Goal: Information Seeking & Learning: Learn about a topic

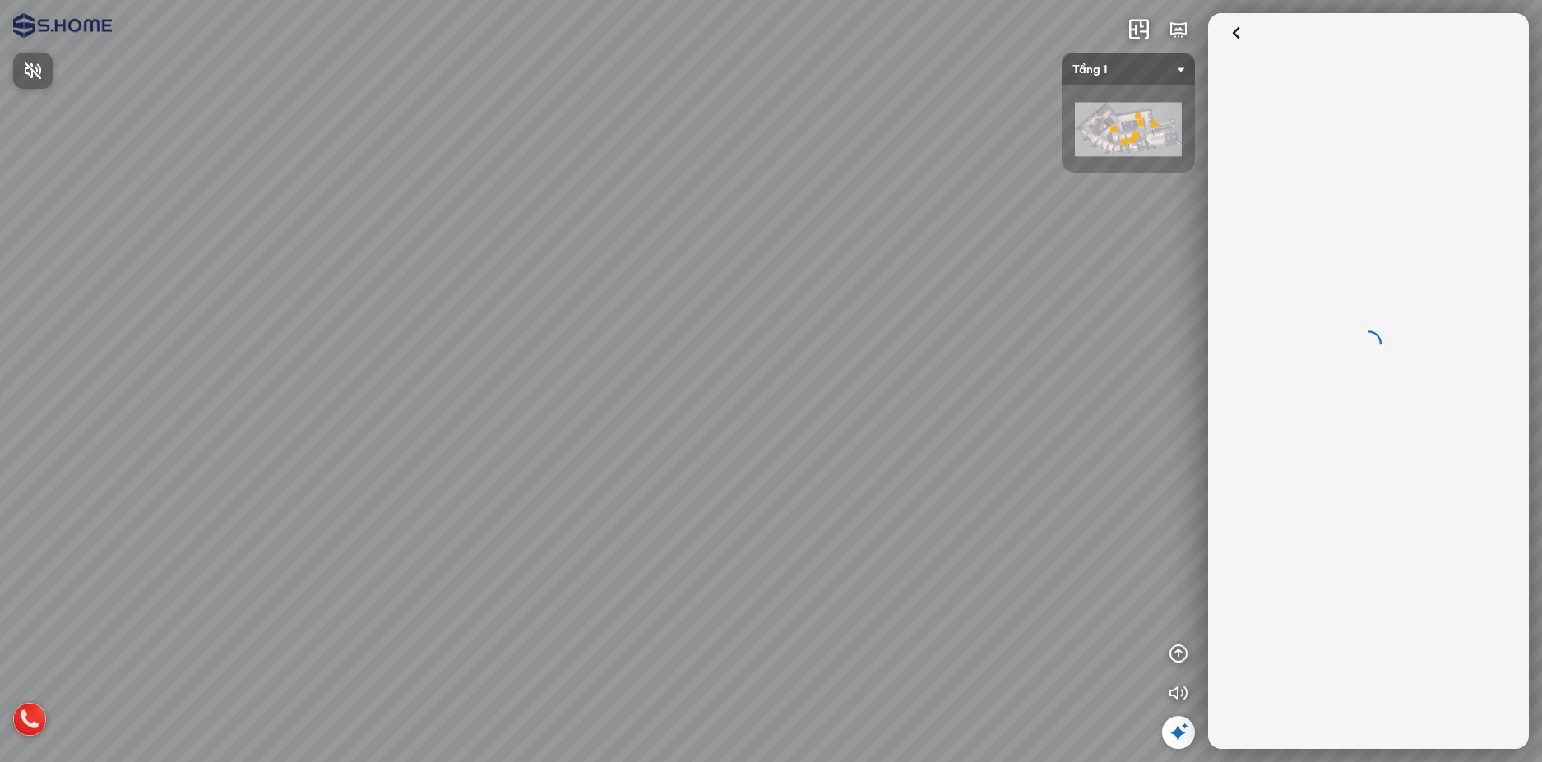
drag, startPoint x: 539, startPoint y: 447, endPoint x: 799, endPoint y: 388, distance: 265.7
click at [785, 387] on div at bounding box center [771, 381] width 1542 height 762
drag, startPoint x: 572, startPoint y: 433, endPoint x: 803, endPoint y: 381, distance: 236.2
click at [795, 379] on div at bounding box center [771, 381] width 1542 height 762
click at [841, 374] on div at bounding box center [771, 381] width 1542 height 762
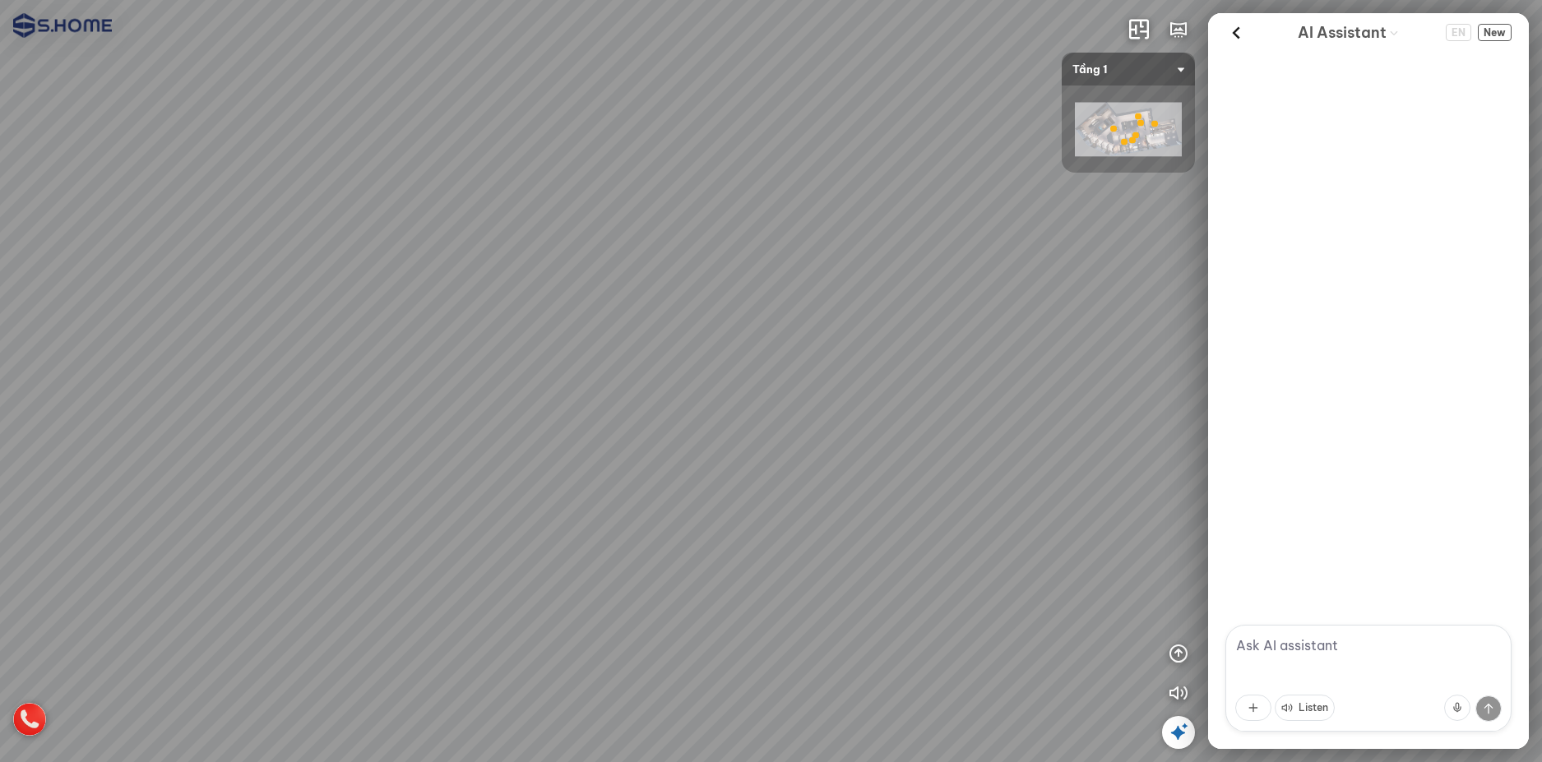
drag, startPoint x: 577, startPoint y: 434, endPoint x: 880, endPoint y: 398, distance: 304.8
click at [877, 398] on div at bounding box center [771, 381] width 1542 height 762
drag, startPoint x: 669, startPoint y: 428, endPoint x: 946, endPoint y: 385, distance: 279.7
click at [946, 385] on div at bounding box center [771, 381] width 1542 height 762
drag, startPoint x: 814, startPoint y: 403, endPoint x: 935, endPoint y: 400, distance: 120.9
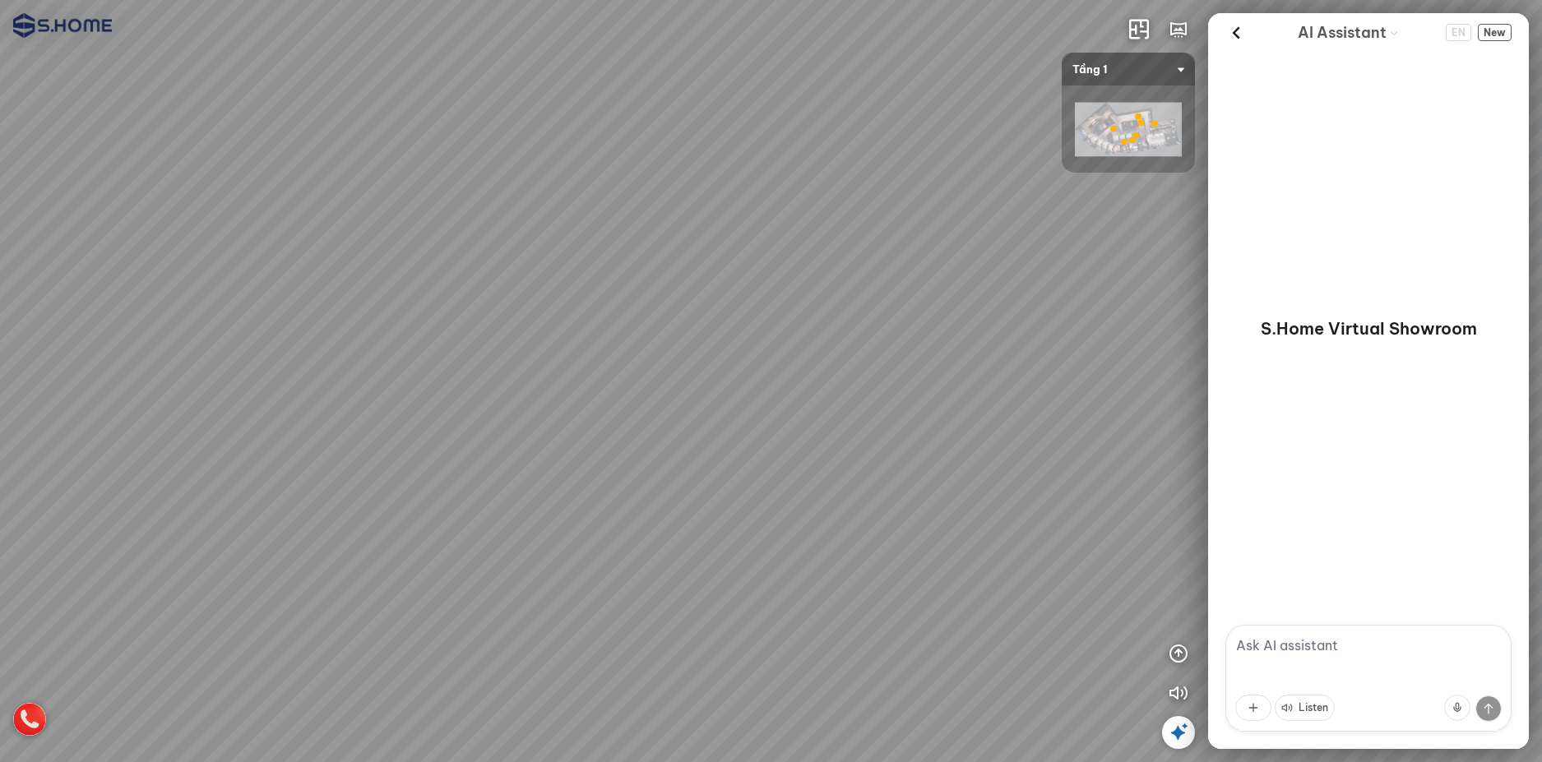
click at [927, 400] on div at bounding box center [771, 381] width 1542 height 762
drag, startPoint x: 842, startPoint y: 400, endPoint x: 849, endPoint y: 498, distance: 98.9
click at [849, 498] on div at bounding box center [771, 381] width 1542 height 762
drag, startPoint x: 666, startPoint y: 506, endPoint x: 887, endPoint y: 470, distance: 224.0
click at [878, 470] on div at bounding box center [771, 381] width 1542 height 762
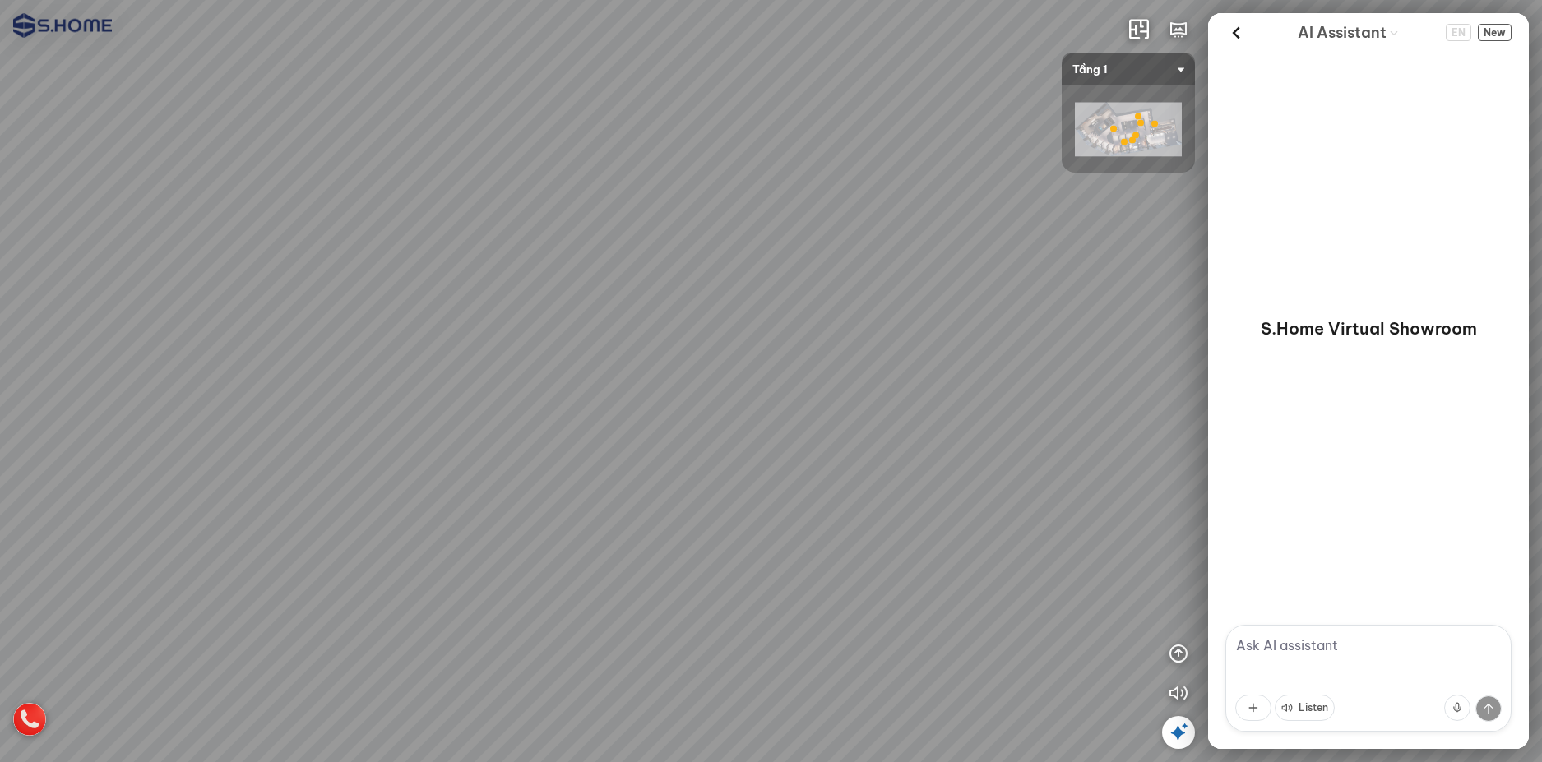
drag, startPoint x: 752, startPoint y: 469, endPoint x: 887, endPoint y: 479, distance: 135.3
click at [873, 478] on div at bounding box center [771, 381] width 1542 height 762
click at [839, 508] on div at bounding box center [771, 381] width 1542 height 762
drag, startPoint x: 803, startPoint y: 488, endPoint x: 919, endPoint y: 476, distance: 116.5
click at [912, 477] on div at bounding box center [771, 381] width 1542 height 762
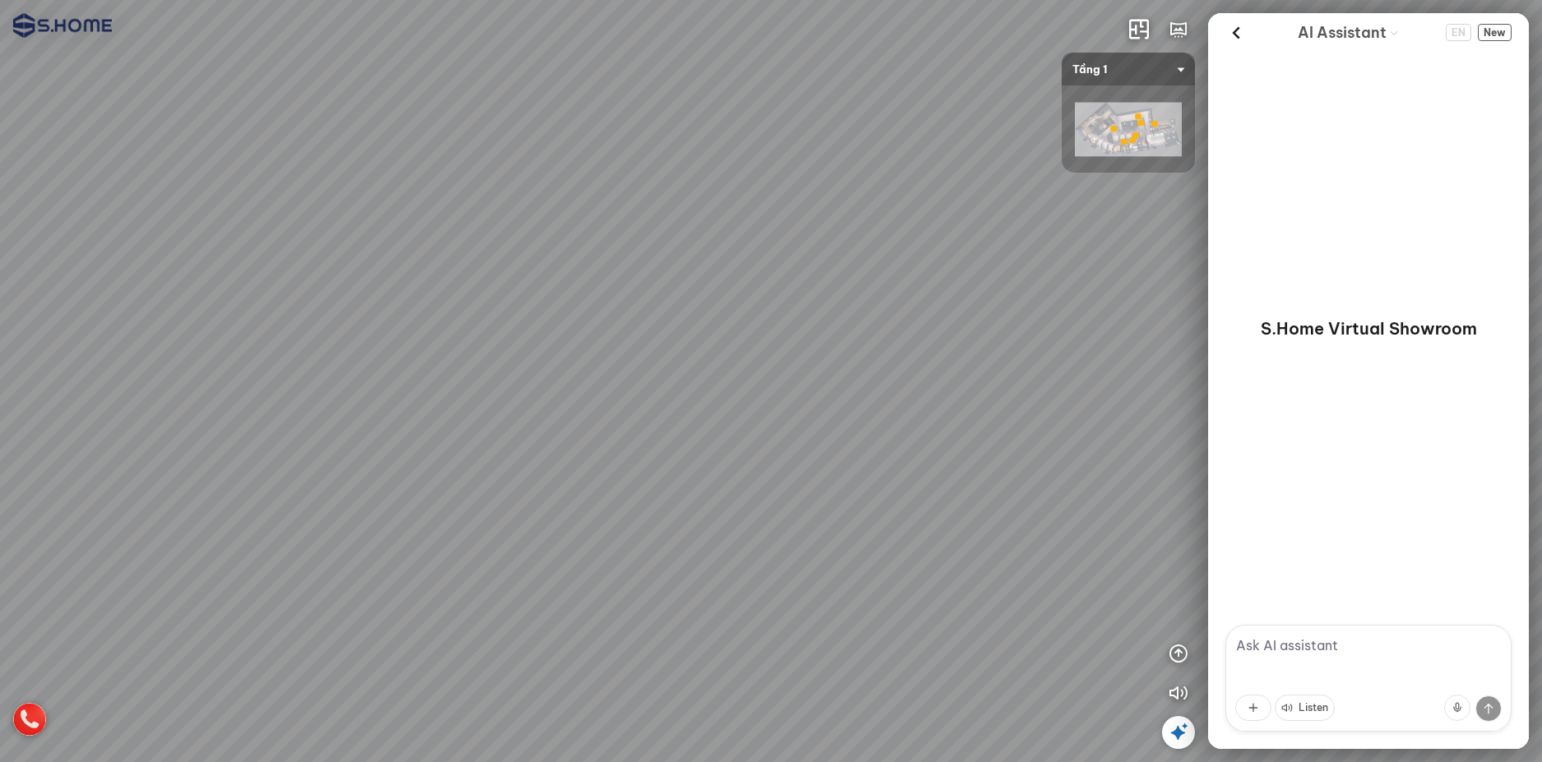
drag, startPoint x: 889, startPoint y: 484, endPoint x: 624, endPoint y: 377, distance: 285.9
click at [641, 385] on div at bounding box center [771, 381] width 1542 height 762
drag, startPoint x: 844, startPoint y: 427, endPoint x: 586, endPoint y: 382, distance: 262.2
click at [624, 392] on div at bounding box center [771, 381] width 1542 height 762
drag, startPoint x: 801, startPoint y: 417, endPoint x: 645, endPoint y: 447, distance: 159.0
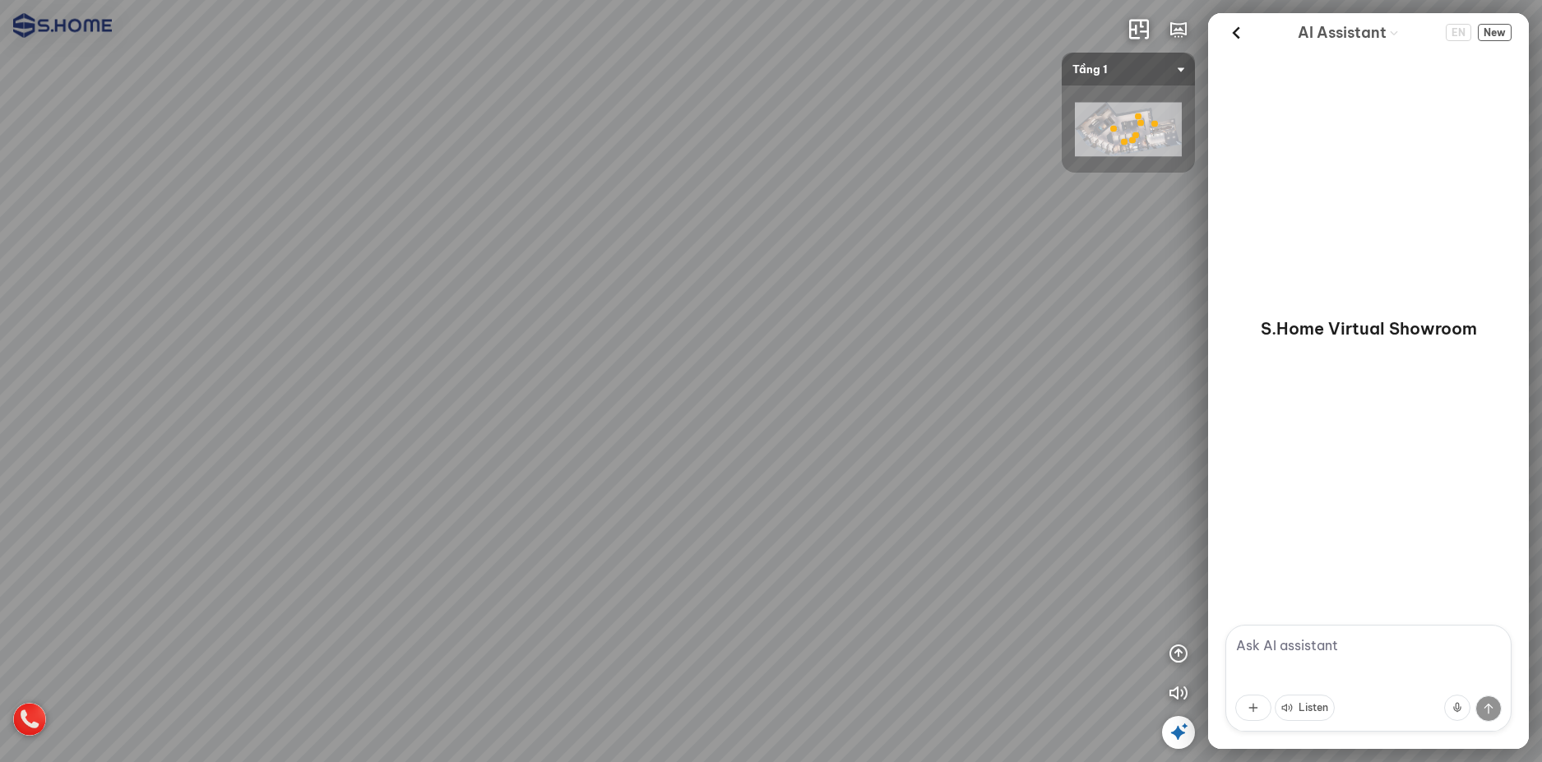
click at [645, 447] on div at bounding box center [771, 381] width 1542 height 762
drag, startPoint x: 797, startPoint y: 397, endPoint x: 582, endPoint y: 464, distance: 224.7
click at [582, 464] on div at bounding box center [771, 381] width 1542 height 762
drag, startPoint x: 614, startPoint y: 442, endPoint x: 700, endPoint y: 464, distance: 88.4
click at [700, 464] on div at bounding box center [771, 381] width 1542 height 762
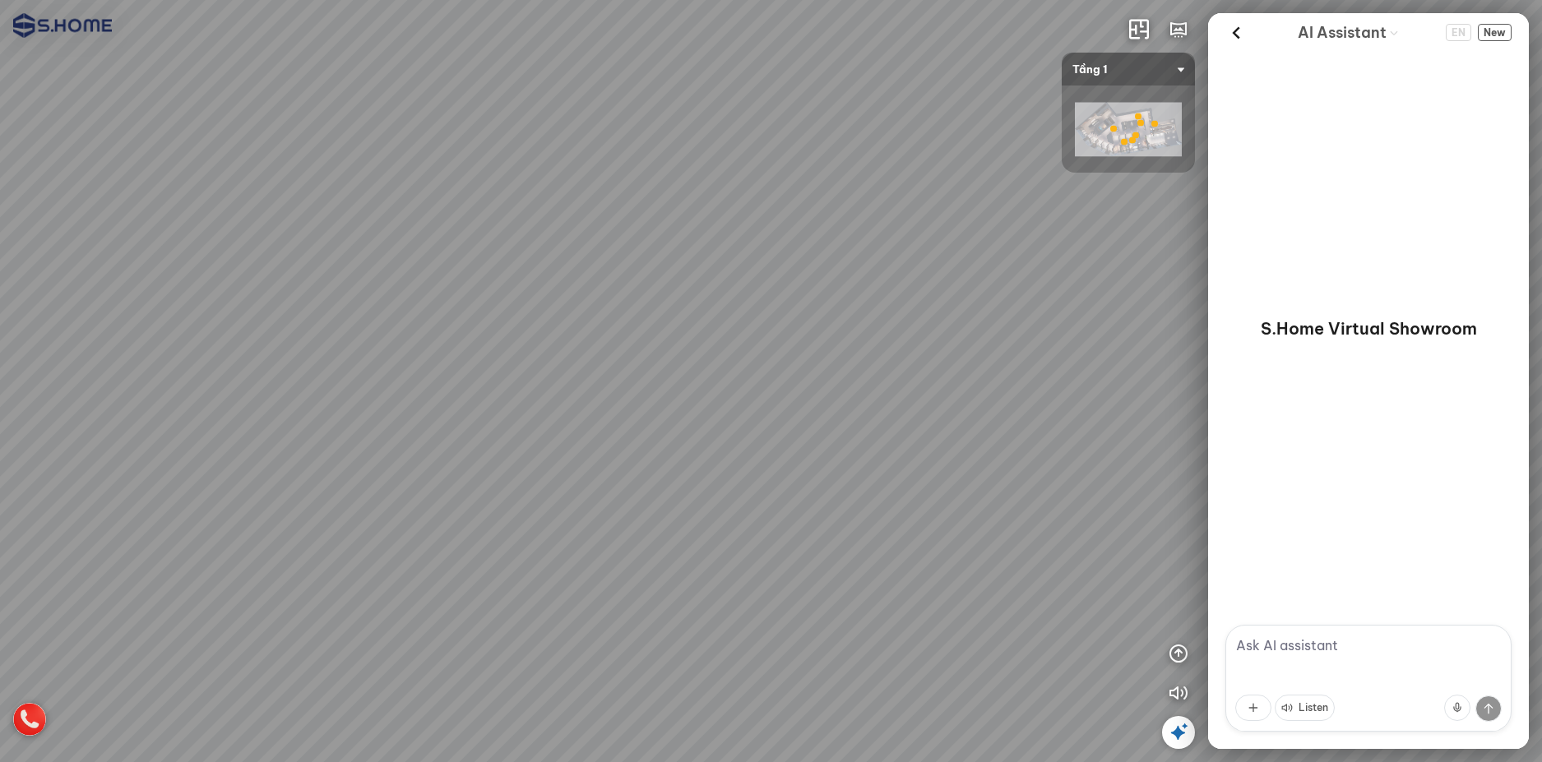
drag, startPoint x: 670, startPoint y: 448, endPoint x: 781, endPoint y: 450, distance: 111.0
click at [762, 448] on div at bounding box center [771, 381] width 1542 height 762
drag, startPoint x: 735, startPoint y: 421, endPoint x: 826, endPoint y: 433, distance: 91.2
click at [826, 433] on div at bounding box center [771, 381] width 1542 height 762
drag, startPoint x: 553, startPoint y: 288, endPoint x: 661, endPoint y: 252, distance: 114.4
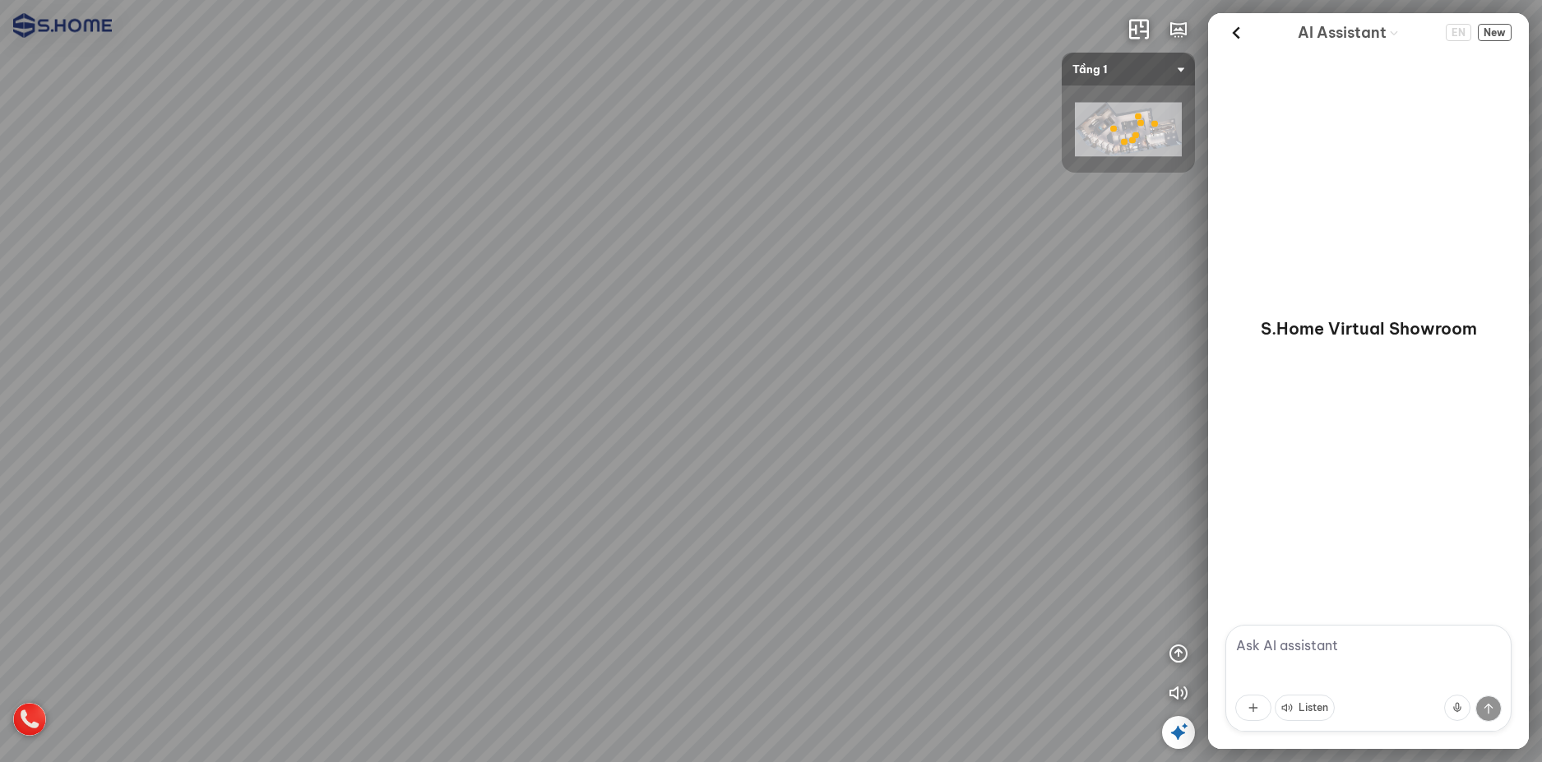
click at [660, 252] on div at bounding box center [771, 381] width 1542 height 762
drag, startPoint x: 619, startPoint y: 290, endPoint x: 723, endPoint y: 233, distance: 118.5
click at [716, 237] on div at bounding box center [771, 381] width 1542 height 762
drag, startPoint x: 584, startPoint y: 286, endPoint x: 710, endPoint y: 297, distance: 126.3
click at [700, 297] on div at bounding box center [771, 381] width 1542 height 762
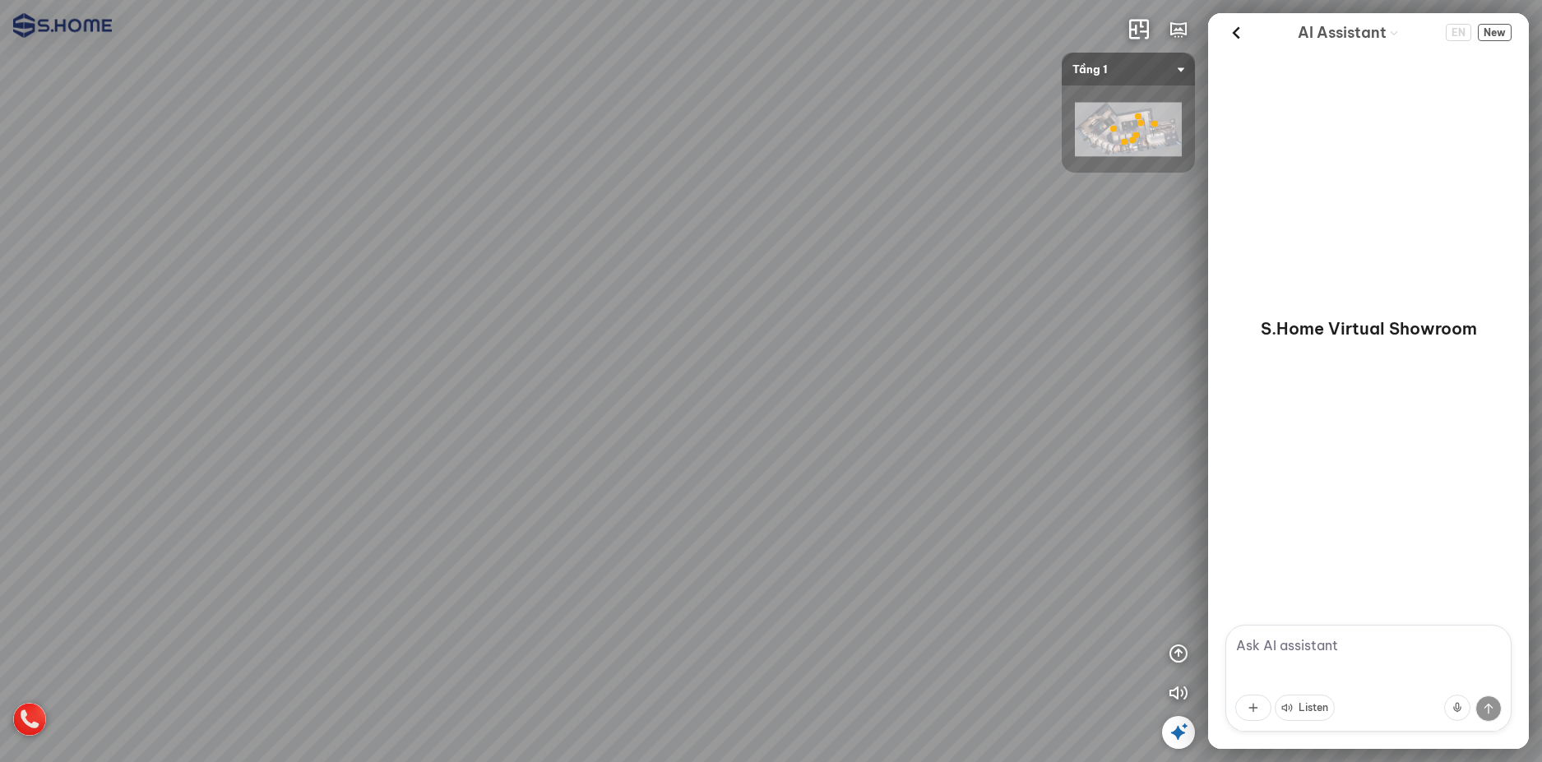
drag, startPoint x: 609, startPoint y: 52, endPoint x: 654, endPoint y: 58, distance: 45.7
click at [653, 58] on div at bounding box center [771, 381] width 1542 height 762
drag, startPoint x: 734, startPoint y: 326, endPoint x: 769, endPoint y: 374, distance: 58.9
click at [769, 373] on div at bounding box center [771, 381] width 1542 height 762
drag, startPoint x: 751, startPoint y: 385, endPoint x: 677, endPoint y: 461, distance: 106.4
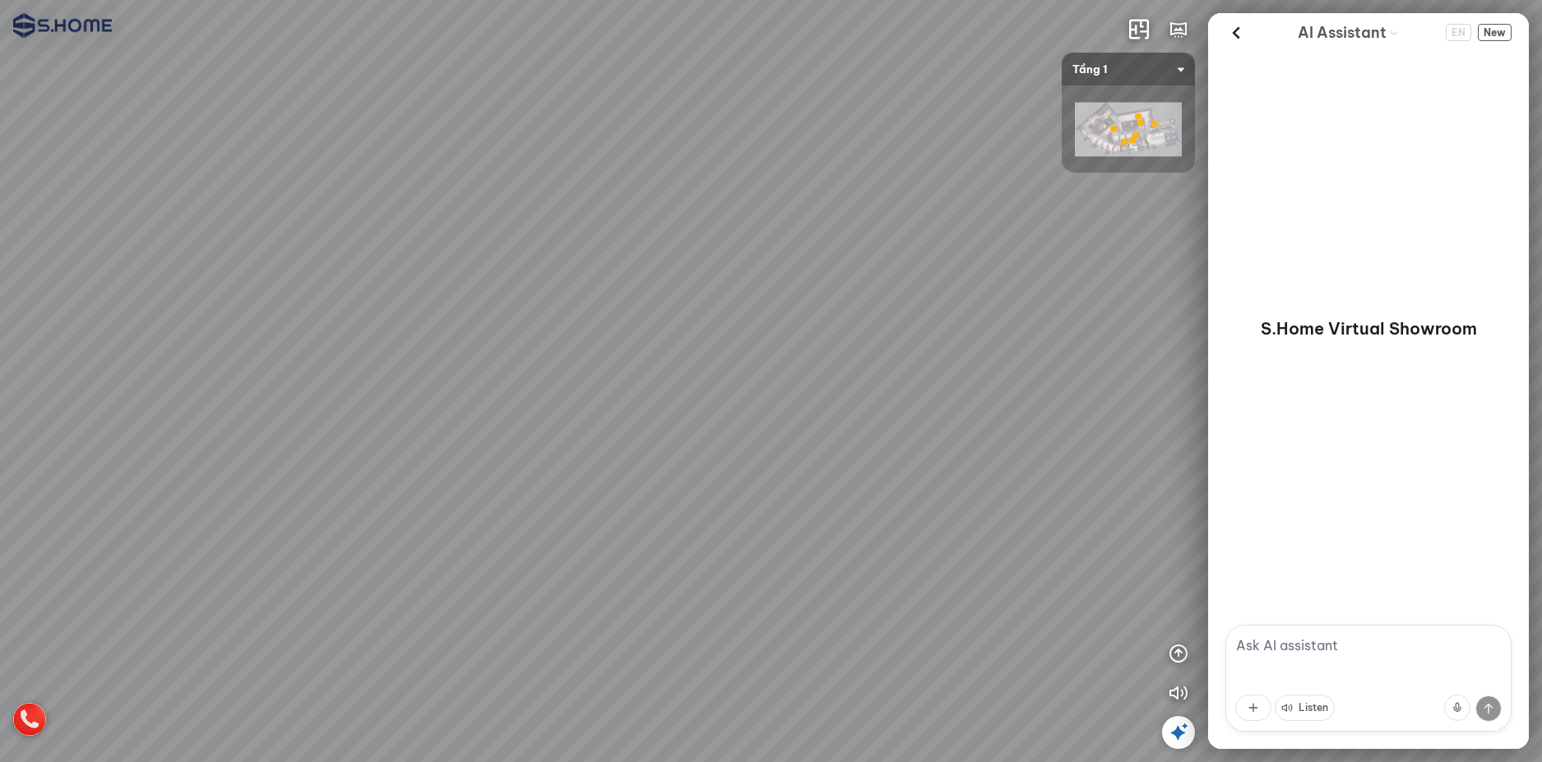
click at [677, 461] on div at bounding box center [771, 381] width 1542 height 762
drag, startPoint x: 677, startPoint y: 461, endPoint x: 594, endPoint y: 490, distance: 88.2
click at [594, 490] on div at bounding box center [771, 381] width 1542 height 762
drag, startPoint x: 650, startPoint y: 477, endPoint x: 505, endPoint y: 436, distance: 150.5
click at [512, 438] on div at bounding box center [771, 381] width 1542 height 762
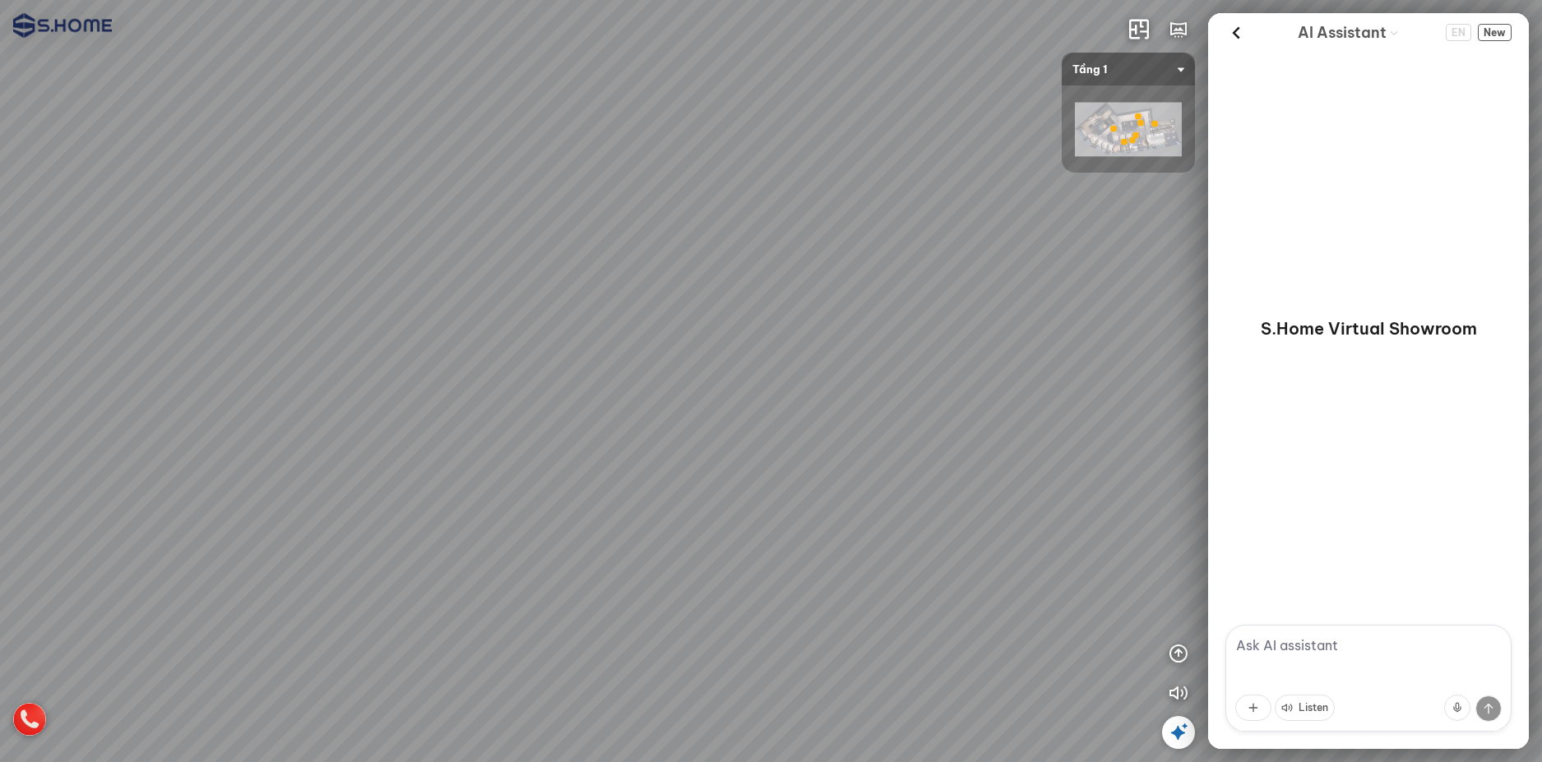
drag, startPoint x: 595, startPoint y: 457, endPoint x: 410, endPoint y: 414, distance: 189.3
click at [414, 415] on div at bounding box center [771, 381] width 1542 height 762
drag, startPoint x: 560, startPoint y: 438, endPoint x: 438, endPoint y: 473, distance: 127.5
click at [438, 473] on div at bounding box center [771, 381] width 1542 height 762
drag, startPoint x: 497, startPoint y: 411, endPoint x: 687, endPoint y: 400, distance: 190.3
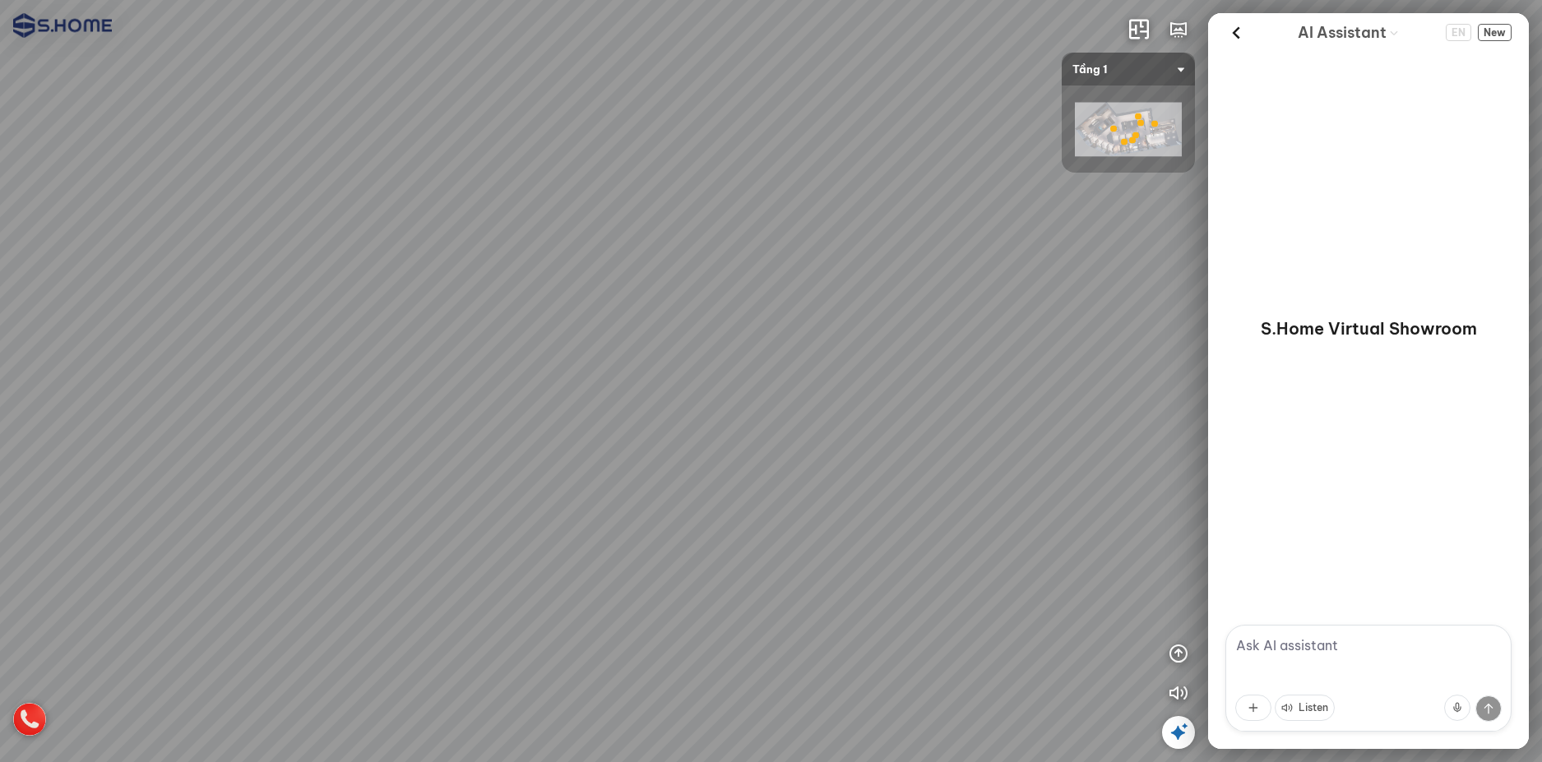
click at [669, 403] on div at bounding box center [771, 381] width 1542 height 762
drag, startPoint x: 508, startPoint y: 400, endPoint x: 697, endPoint y: 398, distance: 188.3
click at [624, 398] on div at bounding box center [771, 381] width 1542 height 762
drag, startPoint x: 494, startPoint y: 404, endPoint x: 652, endPoint y: 408, distance: 157.9
click at [623, 407] on div at bounding box center [771, 381] width 1542 height 762
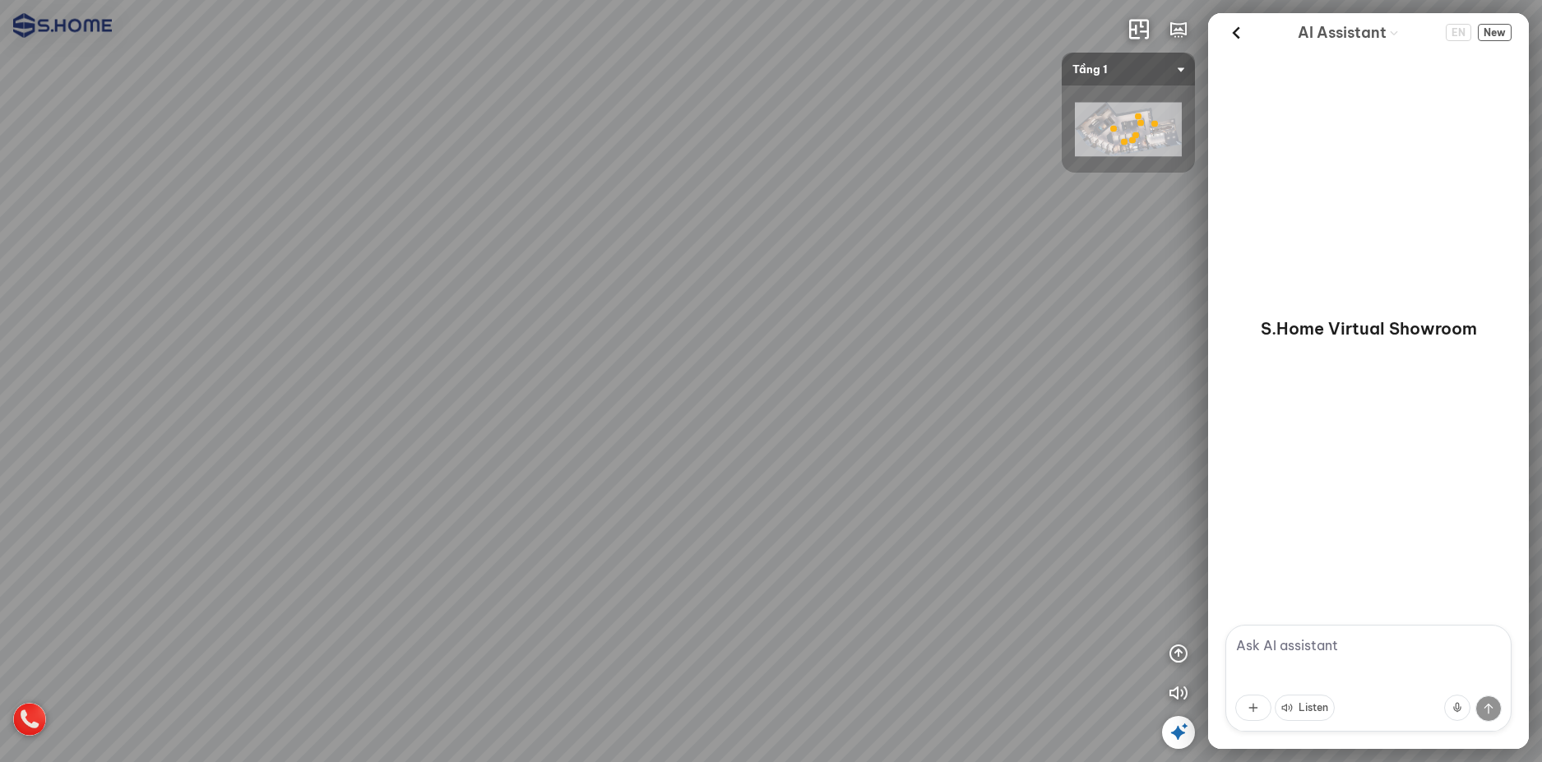
drag, startPoint x: 568, startPoint y: 411, endPoint x: 648, endPoint y: 409, distance: 79.8
click at [627, 411] on div at bounding box center [771, 381] width 1542 height 762
drag, startPoint x: 598, startPoint y: 414, endPoint x: 650, endPoint y: 405, distance: 52.5
click at [650, 405] on div at bounding box center [771, 381] width 1542 height 762
drag, startPoint x: 600, startPoint y: 424, endPoint x: 779, endPoint y: 406, distance: 180.1
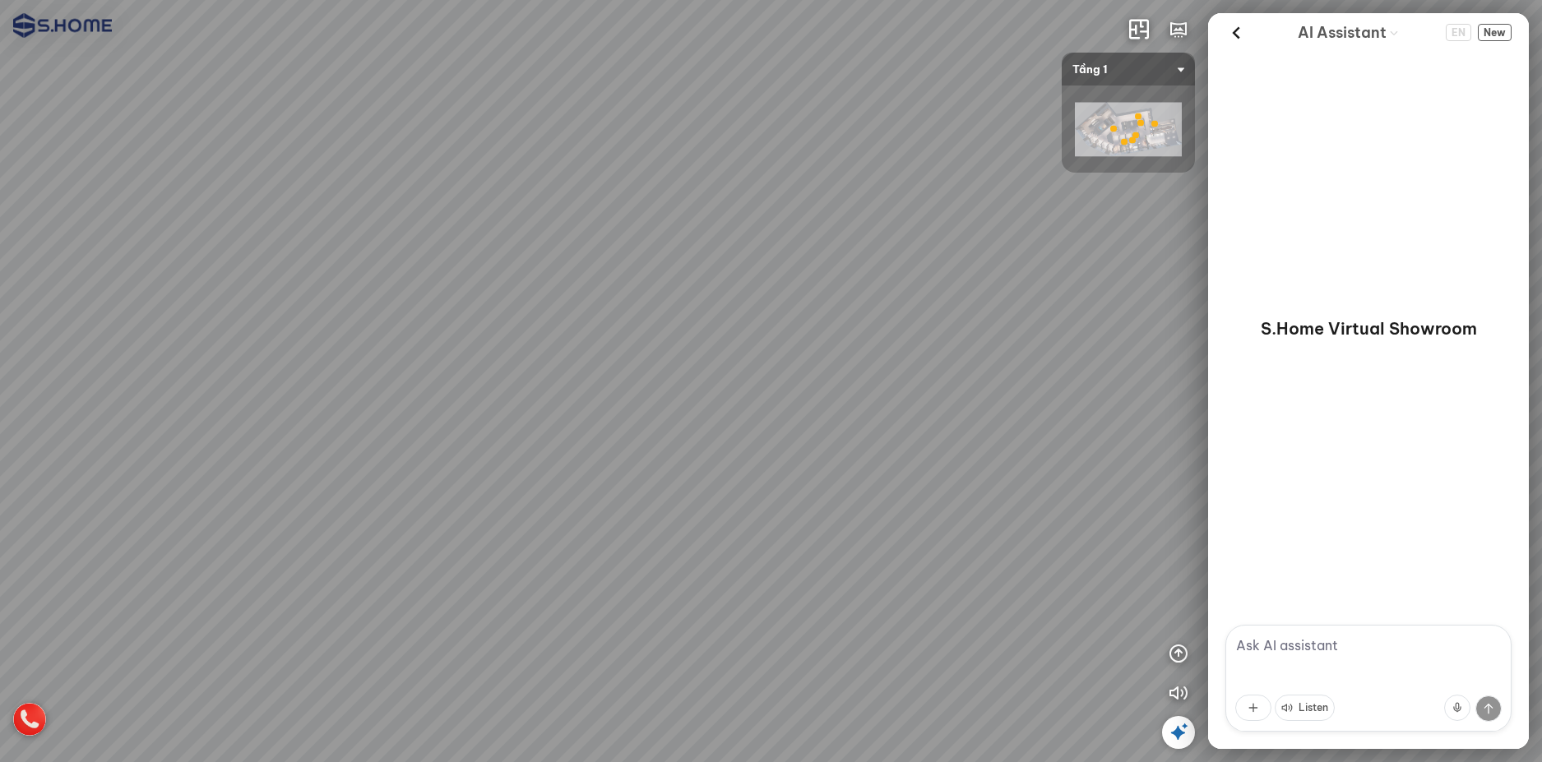
click at [711, 410] on div at bounding box center [771, 381] width 1542 height 762
drag, startPoint x: 607, startPoint y: 405, endPoint x: 825, endPoint y: 384, distance: 219.0
click at [797, 387] on div at bounding box center [771, 381] width 1542 height 762
drag, startPoint x: 606, startPoint y: 401, endPoint x: 746, endPoint y: 393, distance: 140.0
click at [722, 396] on div at bounding box center [771, 381] width 1542 height 762
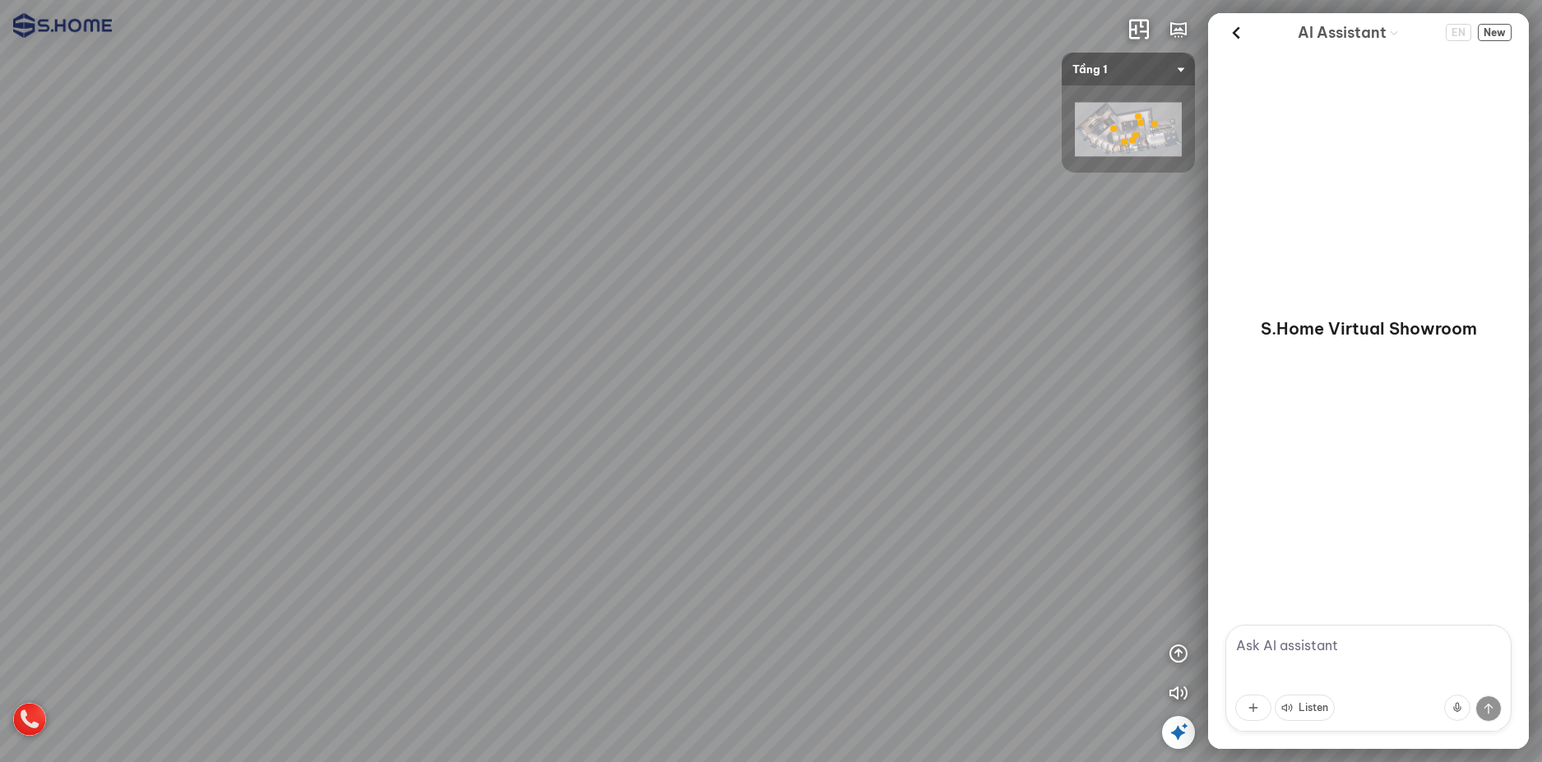
drag, startPoint x: 705, startPoint y: 442, endPoint x: 756, endPoint y: 481, distance: 64.0
click at [750, 479] on div at bounding box center [771, 381] width 1542 height 762
drag, startPoint x: 717, startPoint y: 451, endPoint x: 752, endPoint y: 483, distance: 47.7
click at [752, 483] on div at bounding box center [771, 381] width 1542 height 762
drag, startPoint x: 750, startPoint y: 474, endPoint x: 818, endPoint y: 456, distance: 70.6
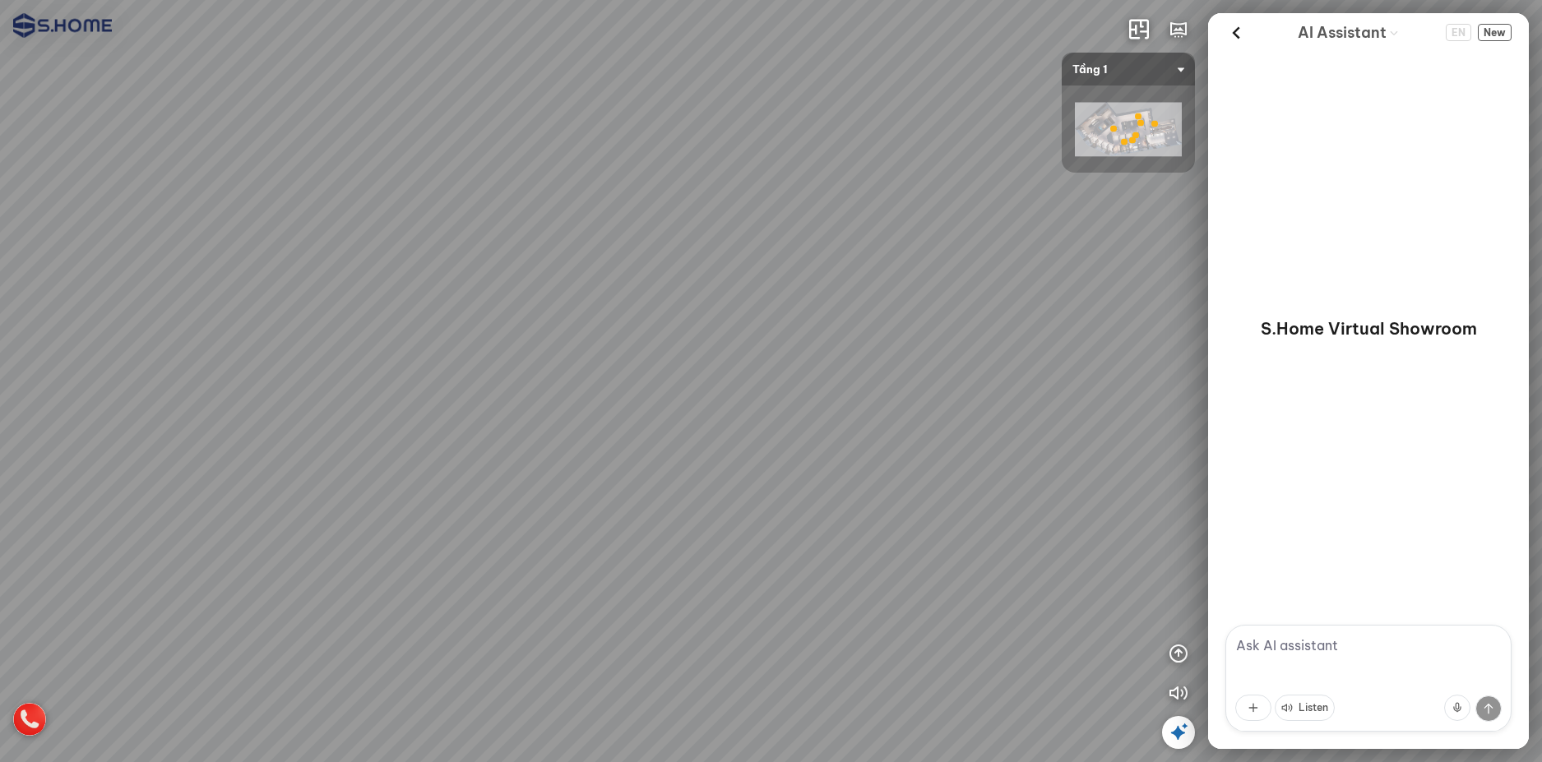
click at [797, 457] on div at bounding box center [771, 381] width 1542 height 762
drag, startPoint x: 736, startPoint y: 453, endPoint x: 872, endPoint y: 439, distance: 136.4
click at [820, 446] on div at bounding box center [771, 381] width 1542 height 762
drag, startPoint x: 715, startPoint y: 433, endPoint x: 950, endPoint y: 331, distance: 255.6
click at [913, 344] on div at bounding box center [771, 381] width 1542 height 762
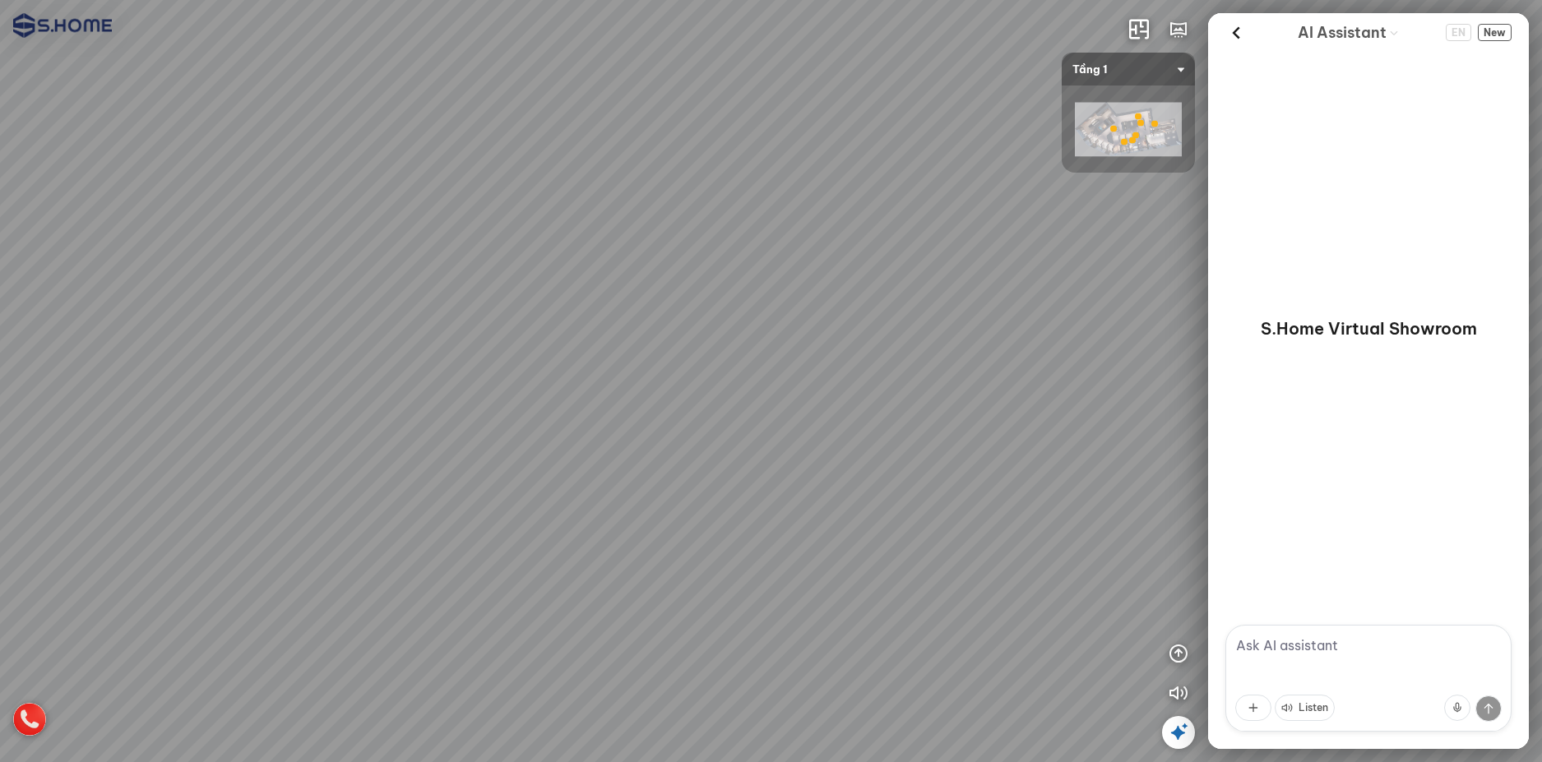
click at [921, 332] on div at bounding box center [771, 381] width 1542 height 762
drag, startPoint x: 862, startPoint y: 325, endPoint x: 938, endPoint y: 309, distance: 78.1
click at [938, 310] on div at bounding box center [771, 381] width 1542 height 762
drag, startPoint x: 913, startPoint y: 322, endPoint x: 944, endPoint y: 324, distance: 31.3
click at [1059, 316] on div at bounding box center [771, 381] width 1542 height 762
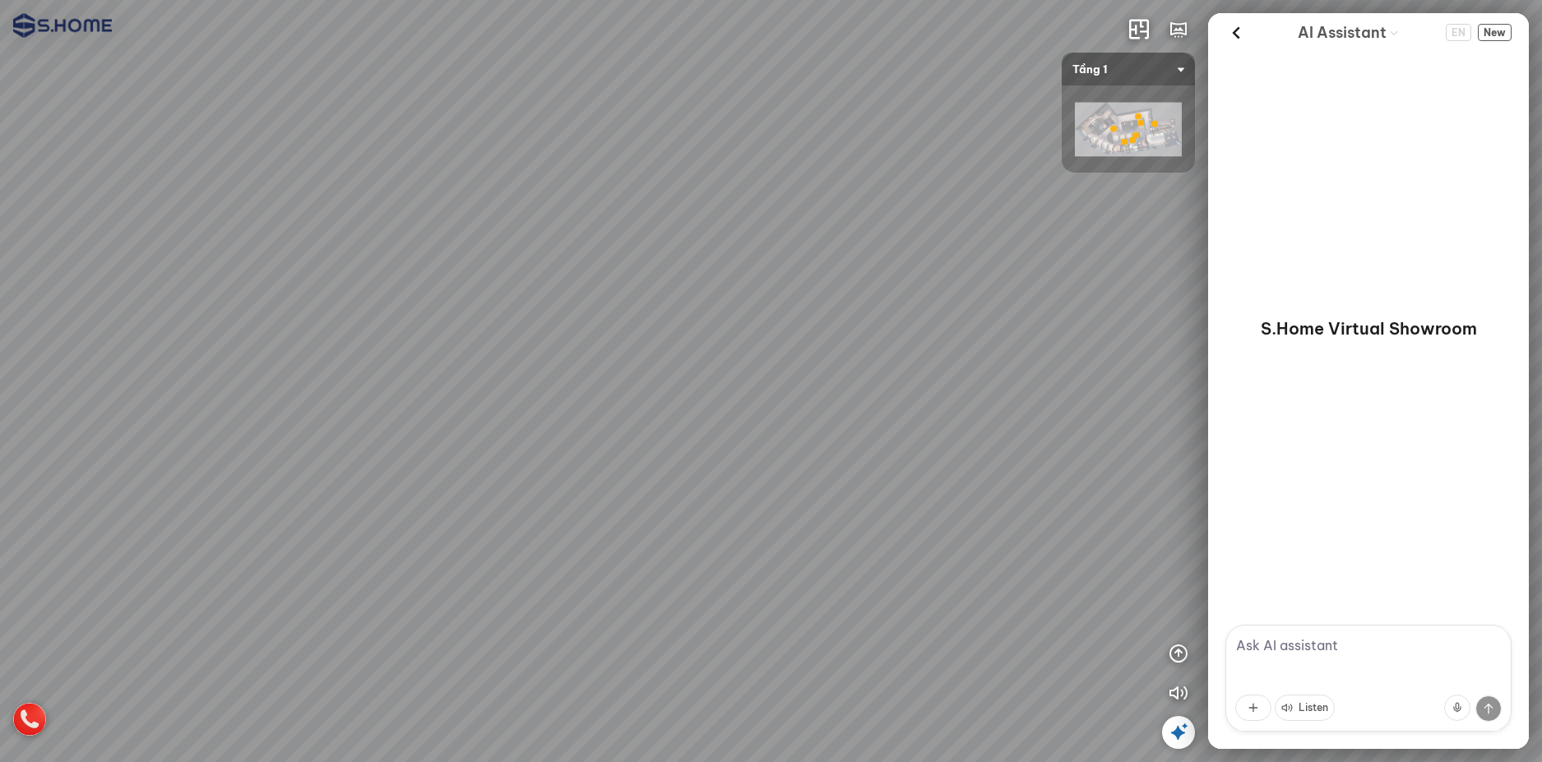
drag, startPoint x: 884, startPoint y: 331, endPoint x: 939, endPoint y: 331, distance: 55.1
click at [939, 331] on div at bounding box center [771, 381] width 1542 height 762
click at [1138, 121] on div at bounding box center [1140, 122] width 7 height 7
drag, startPoint x: 863, startPoint y: 297, endPoint x: 943, endPoint y: 326, distance: 84.8
click at [919, 323] on div at bounding box center [771, 381] width 1542 height 762
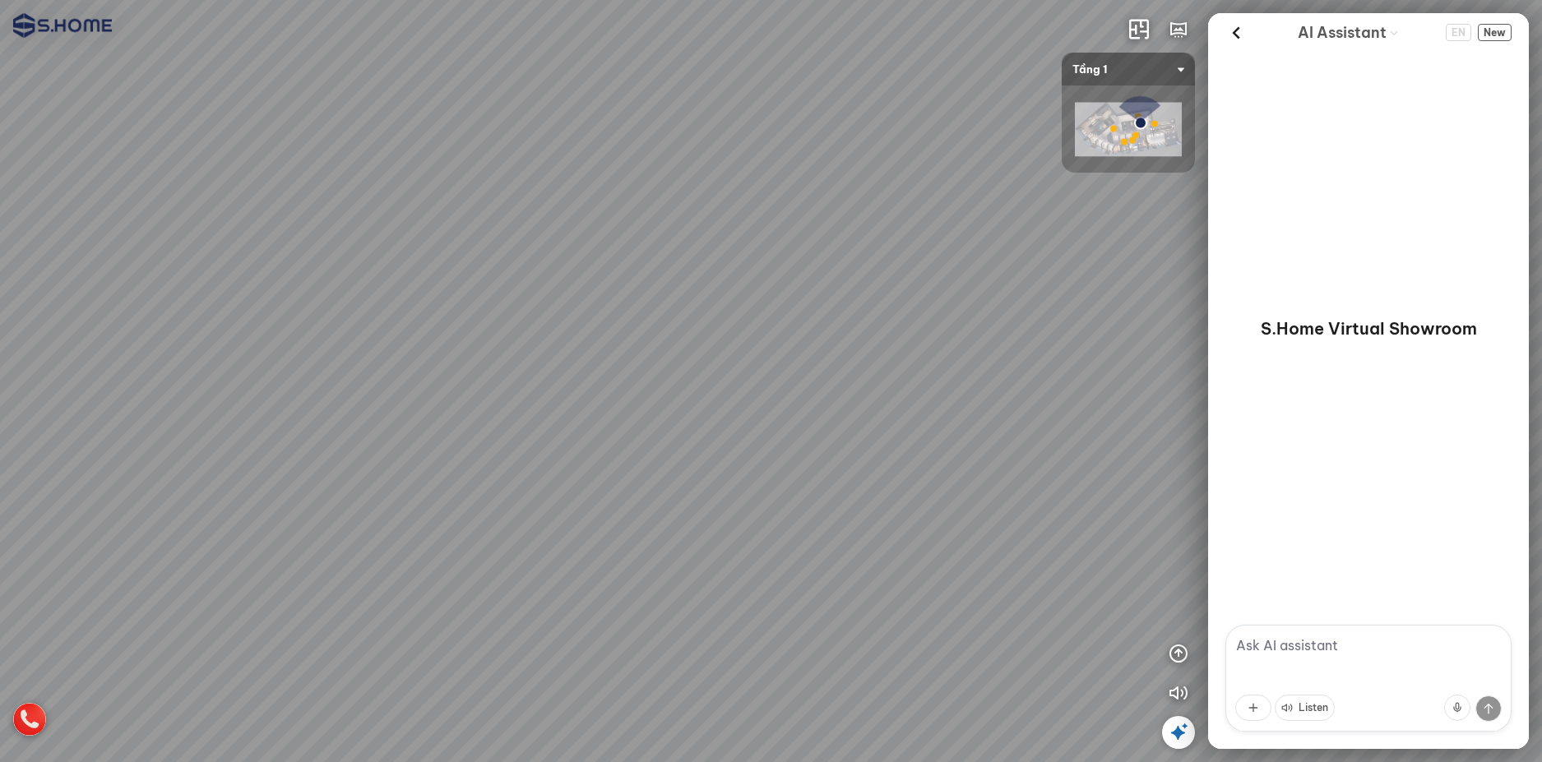
drag, startPoint x: 605, startPoint y: 387, endPoint x: 973, endPoint y: 277, distance: 383.5
click at [857, 312] on div at bounding box center [771, 381] width 1542 height 762
drag, startPoint x: 748, startPoint y: 332, endPoint x: 1176, endPoint y: 321, distance: 427.8
click at [1095, 317] on div at bounding box center [771, 381] width 1542 height 762
drag, startPoint x: 816, startPoint y: 333, endPoint x: 845, endPoint y: 322, distance: 31.8
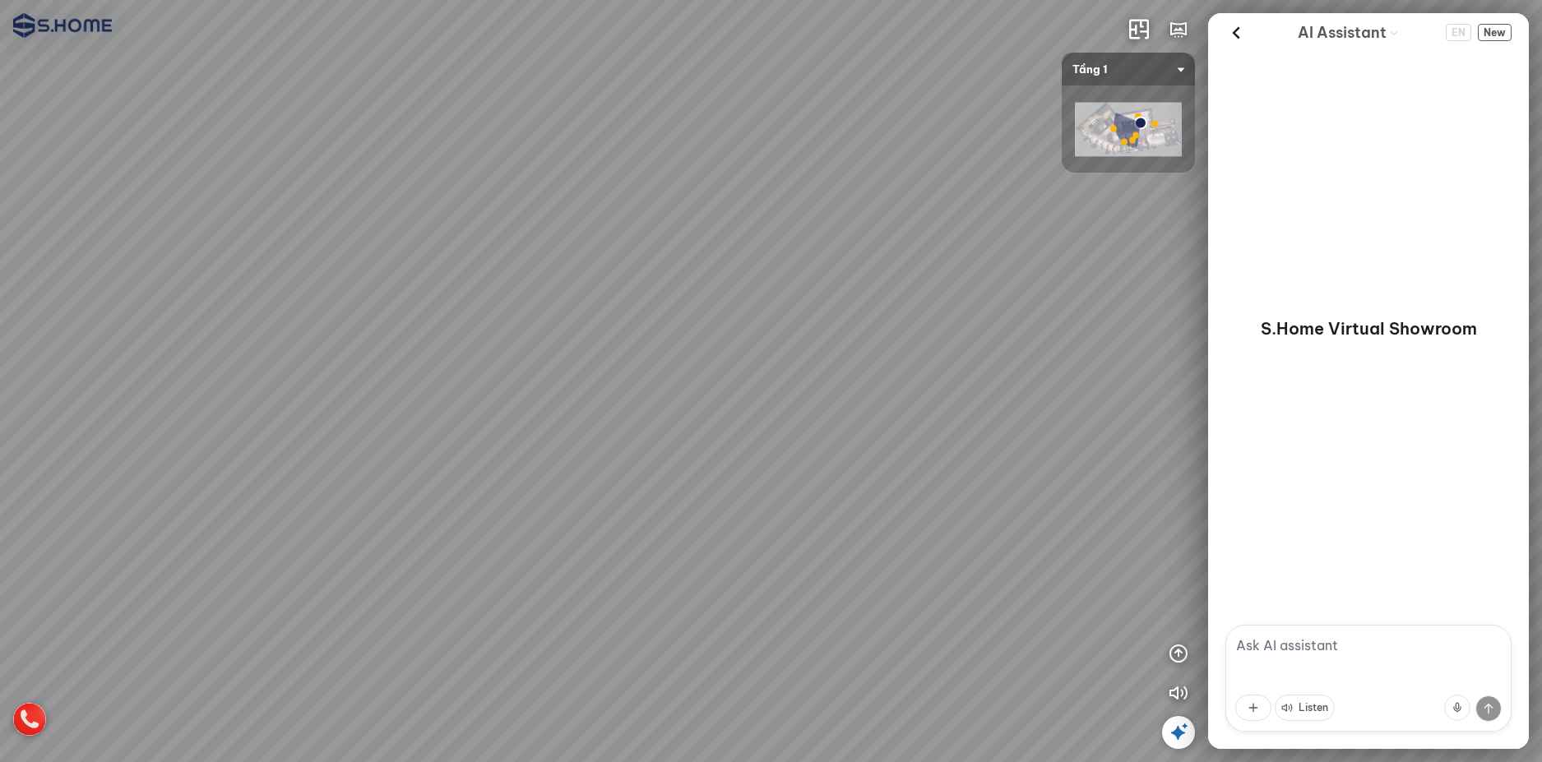
click at [910, 321] on div at bounding box center [771, 381] width 1542 height 762
drag, startPoint x: 900, startPoint y: 322, endPoint x: 1022, endPoint y: 321, distance: 122.5
click at [998, 322] on div at bounding box center [771, 381] width 1542 height 762
click at [1155, 361] on div at bounding box center [771, 381] width 1542 height 762
drag, startPoint x: 883, startPoint y: 388, endPoint x: 1048, endPoint y: 382, distance: 164.6
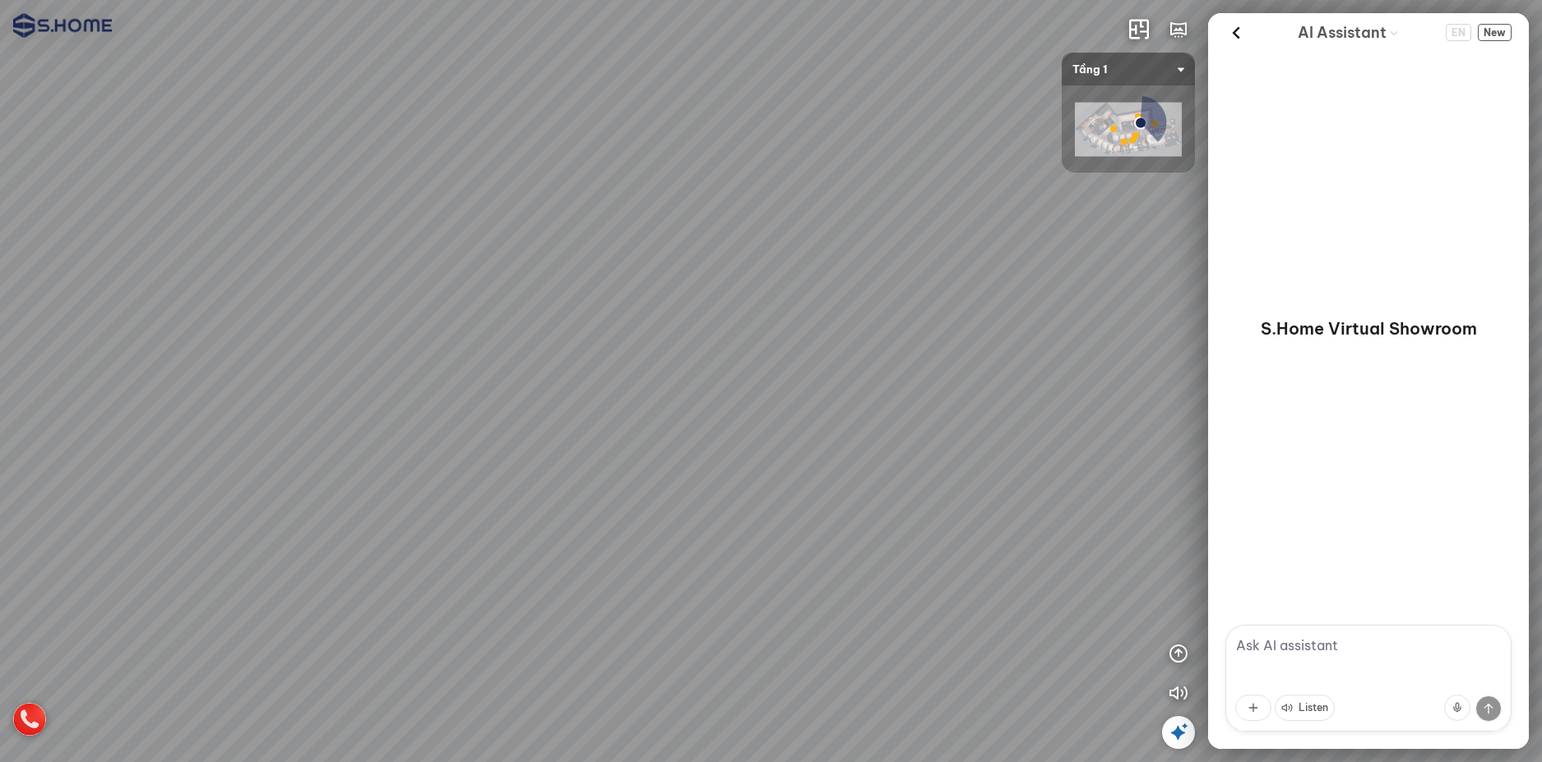
click at [1034, 382] on div at bounding box center [771, 381] width 1542 height 762
click at [690, 516] on div at bounding box center [771, 381] width 1542 height 762
drag, startPoint x: 749, startPoint y: 470, endPoint x: 589, endPoint y: 451, distance: 161.5
click at [604, 451] on div at bounding box center [771, 381] width 1542 height 762
drag, startPoint x: 669, startPoint y: 440, endPoint x: 586, endPoint y: 426, distance: 85.0
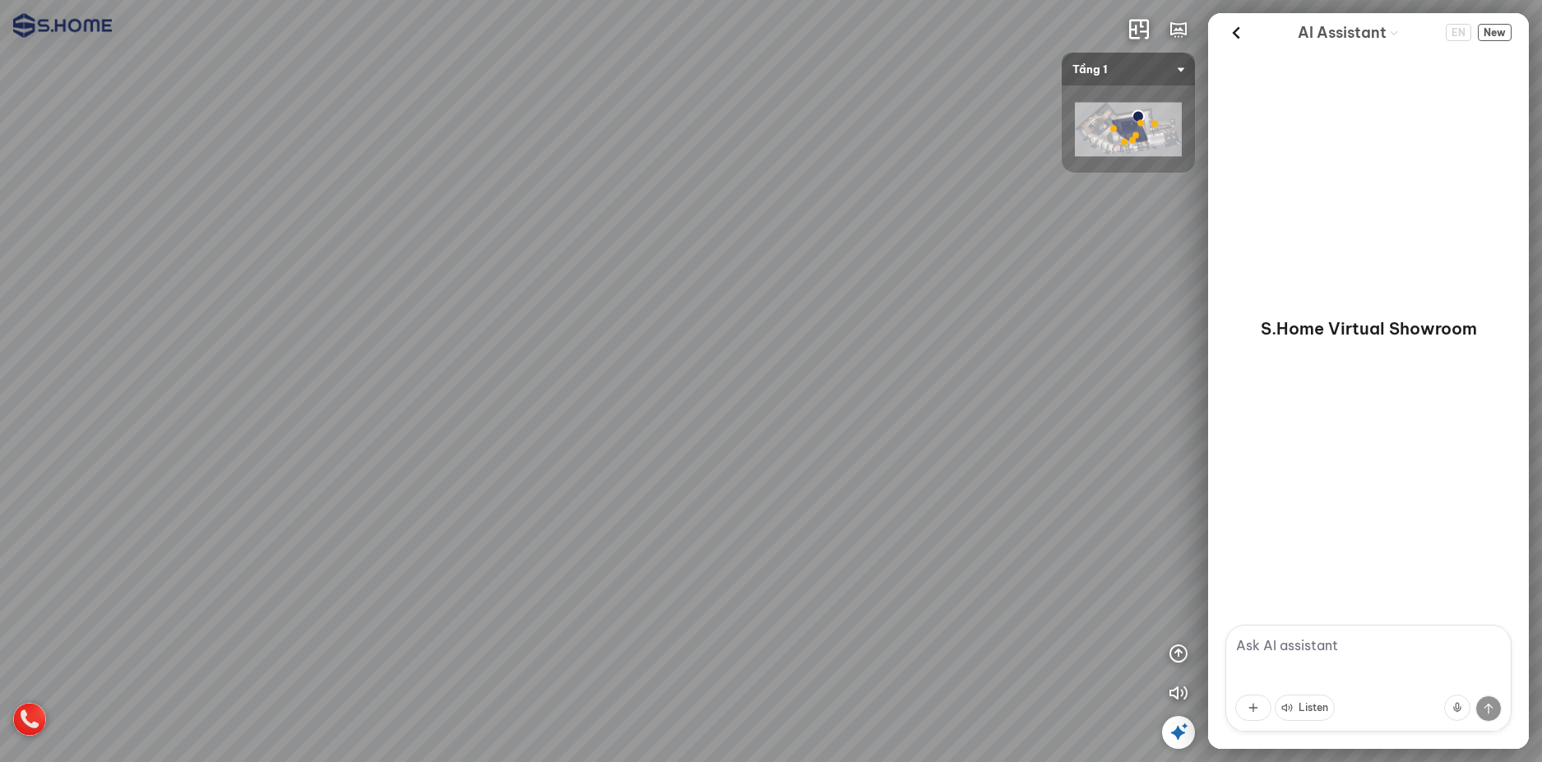
click at [551, 424] on div at bounding box center [771, 381] width 1542 height 762
click at [503, 405] on div at bounding box center [771, 381] width 1542 height 762
drag, startPoint x: 580, startPoint y: 419, endPoint x: 662, endPoint y: 290, distance: 152.4
click at [652, 305] on div at bounding box center [771, 381] width 1542 height 762
drag, startPoint x: 607, startPoint y: 396, endPoint x: 938, endPoint y: 257, distance: 359.4
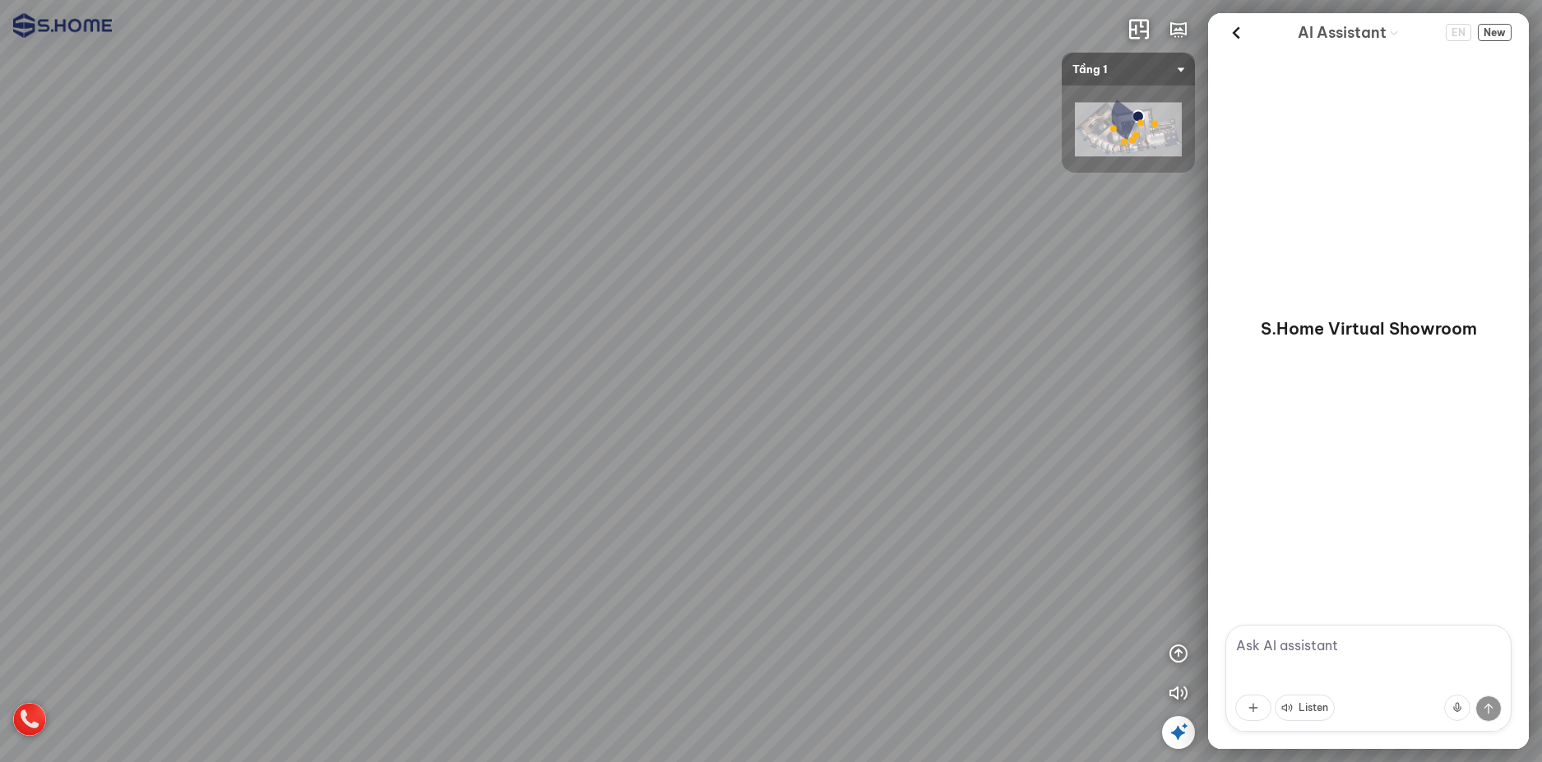
click at [828, 279] on div at bounding box center [771, 381] width 1542 height 762
drag, startPoint x: 633, startPoint y: 308, endPoint x: 973, endPoint y: 303, distance: 339.7
click at [951, 303] on div at bounding box center [771, 381] width 1542 height 762
drag, startPoint x: 738, startPoint y: 308, endPoint x: 904, endPoint y: 308, distance: 165.3
click at [904, 308] on div at bounding box center [771, 381] width 1542 height 762
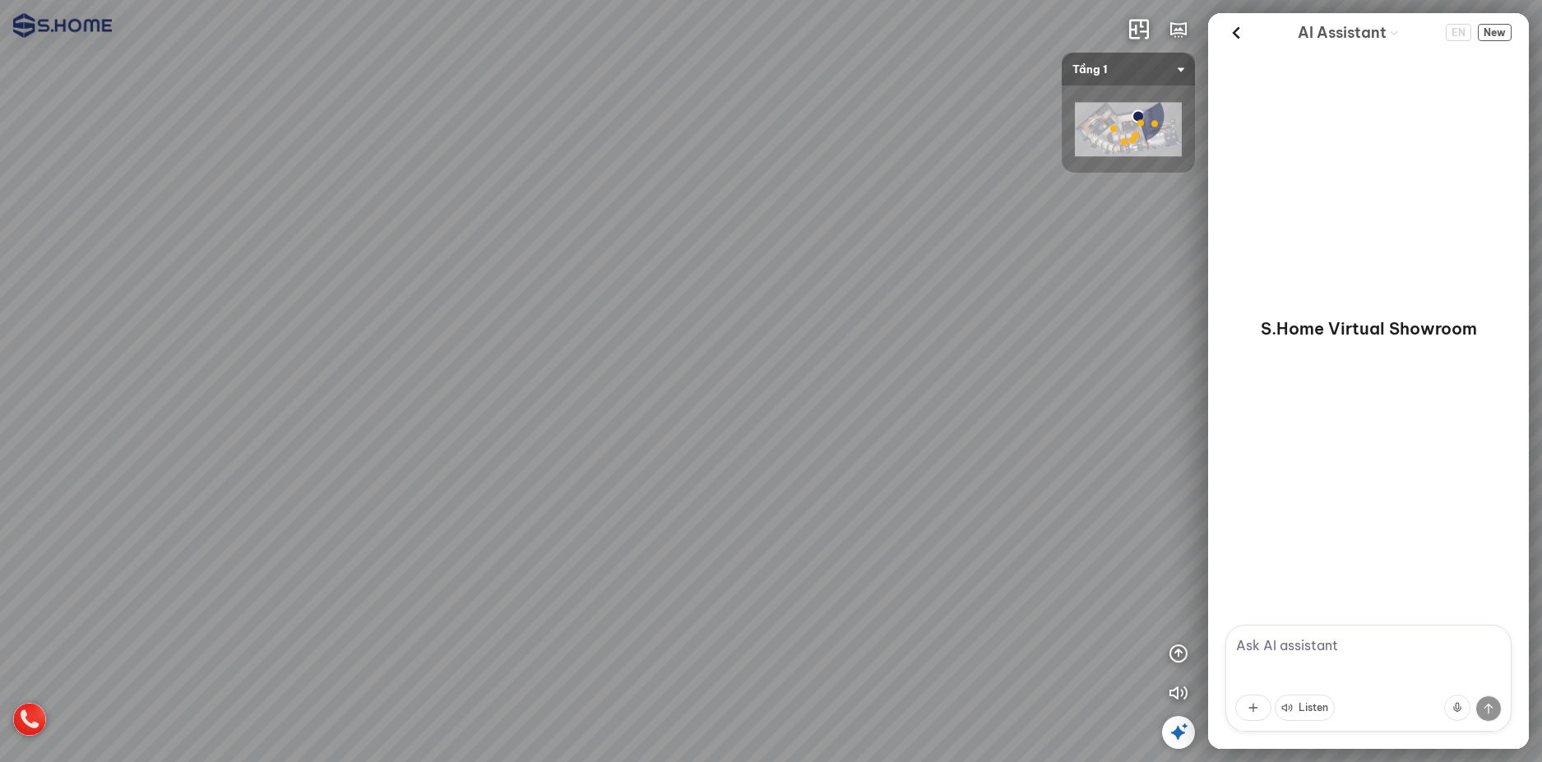
click at [714, 551] on div at bounding box center [771, 381] width 1542 height 762
drag, startPoint x: 737, startPoint y: 332, endPoint x: 890, endPoint y: 317, distance: 153.7
click at [874, 319] on div at bounding box center [771, 381] width 1542 height 762
drag, startPoint x: 632, startPoint y: 345, endPoint x: 862, endPoint y: 352, distance: 229.5
click at [840, 345] on div at bounding box center [771, 381] width 1542 height 762
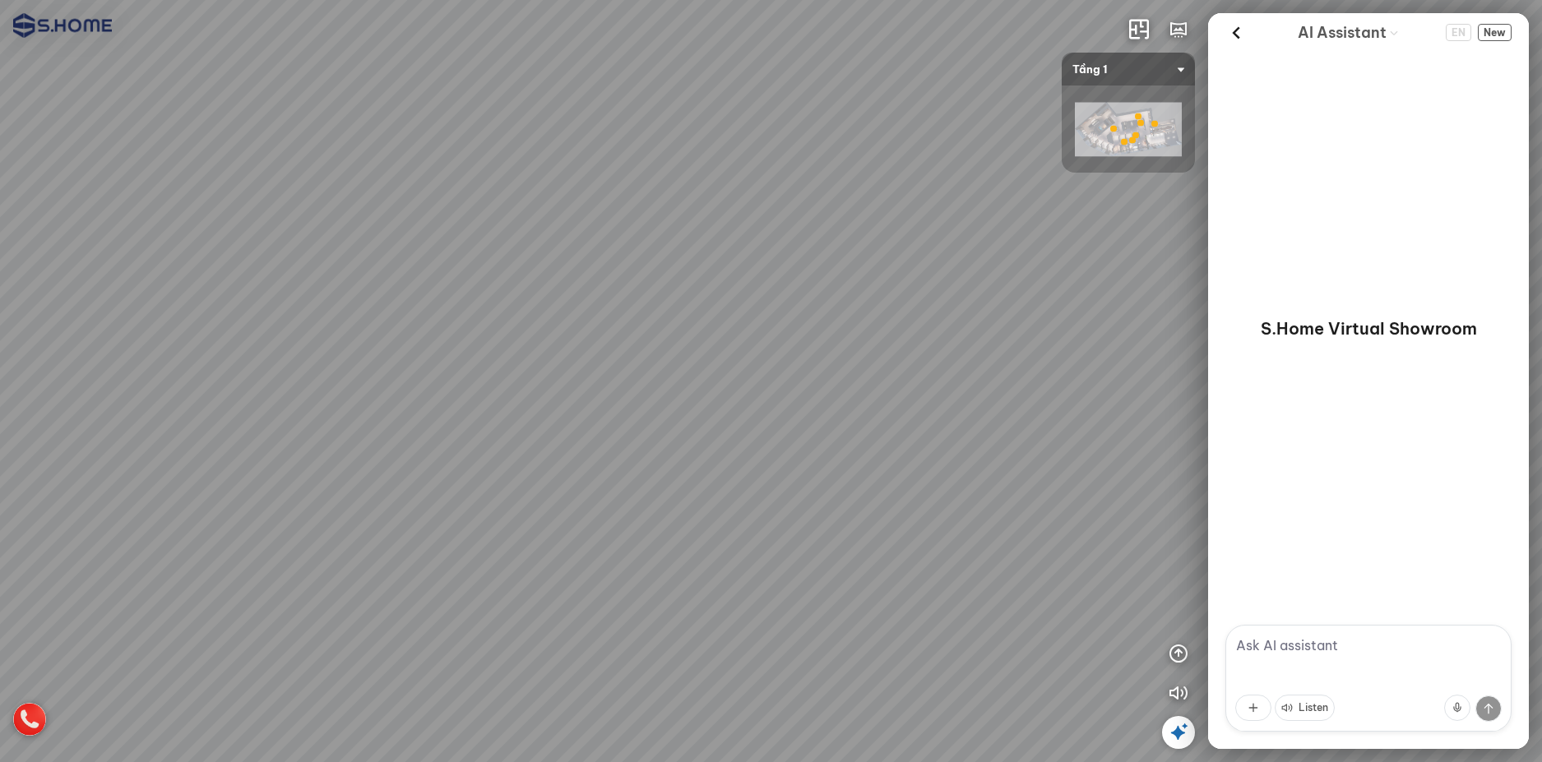
click at [926, 365] on div at bounding box center [771, 381] width 1542 height 762
drag, startPoint x: 729, startPoint y: 325, endPoint x: 866, endPoint y: 318, distance: 136.7
click at [854, 318] on div at bounding box center [771, 381] width 1542 height 762
drag, startPoint x: 644, startPoint y: 348, endPoint x: 855, endPoint y: 341, distance: 211.5
click at [844, 319] on div at bounding box center [771, 381] width 1542 height 762
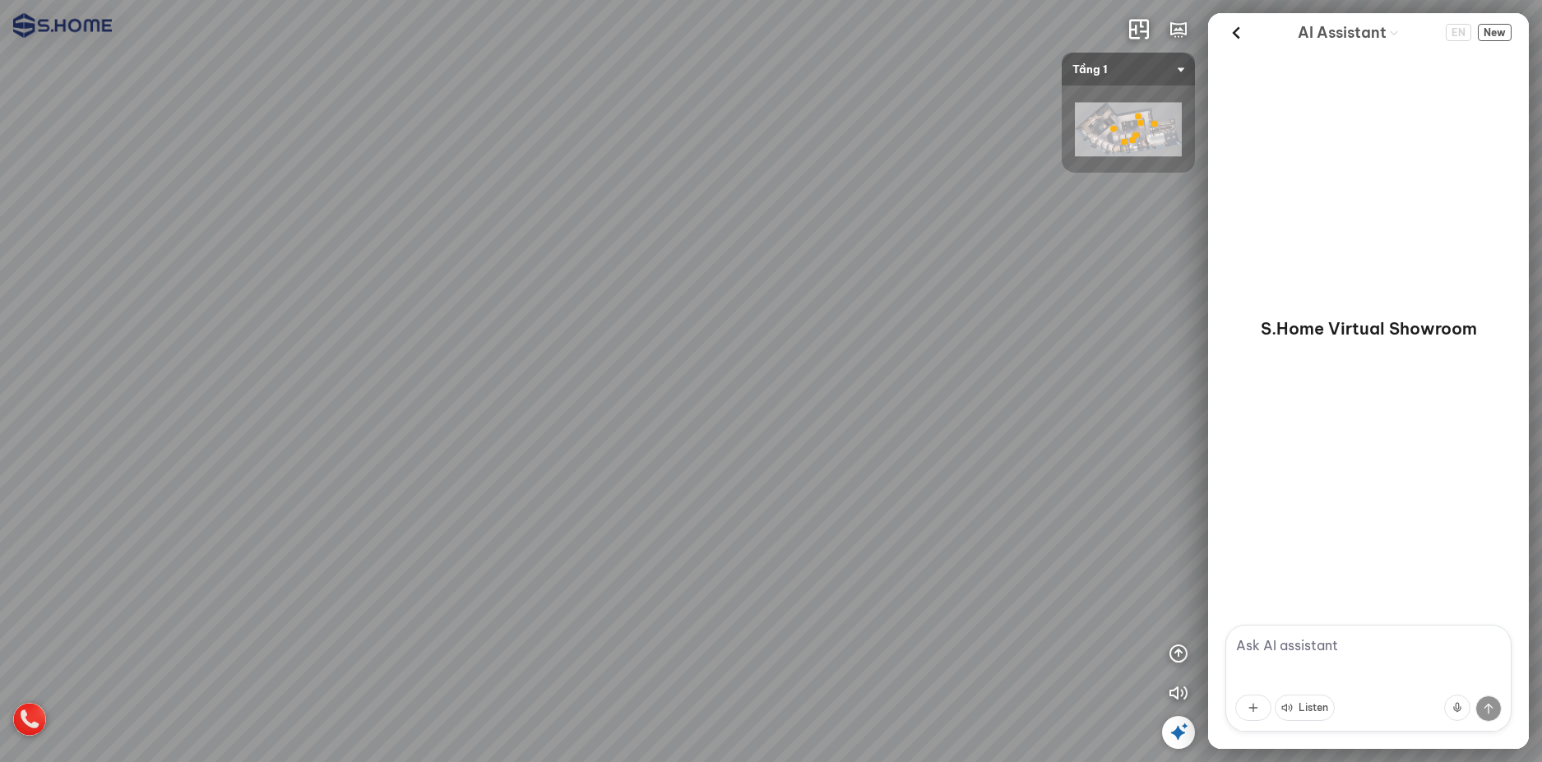
drag, startPoint x: 630, startPoint y: 352, endPoint x: 783, endPoint y: 328, distance: 154.8
click at [766, 330] on div at bounding box center [771, 381] width 1542 height 762
drag, startPoint x: 780, startPoint y: 326, endPoint x: 752, endPoint y: 201, distance: 128.1
click at [763, 249] on div at bounding box center [771, 381] width 1542 height 762
drag, startPoint x: 658, startPoint y: 266, endPoint x: 470, endPoint y: 247, distance: 189.4
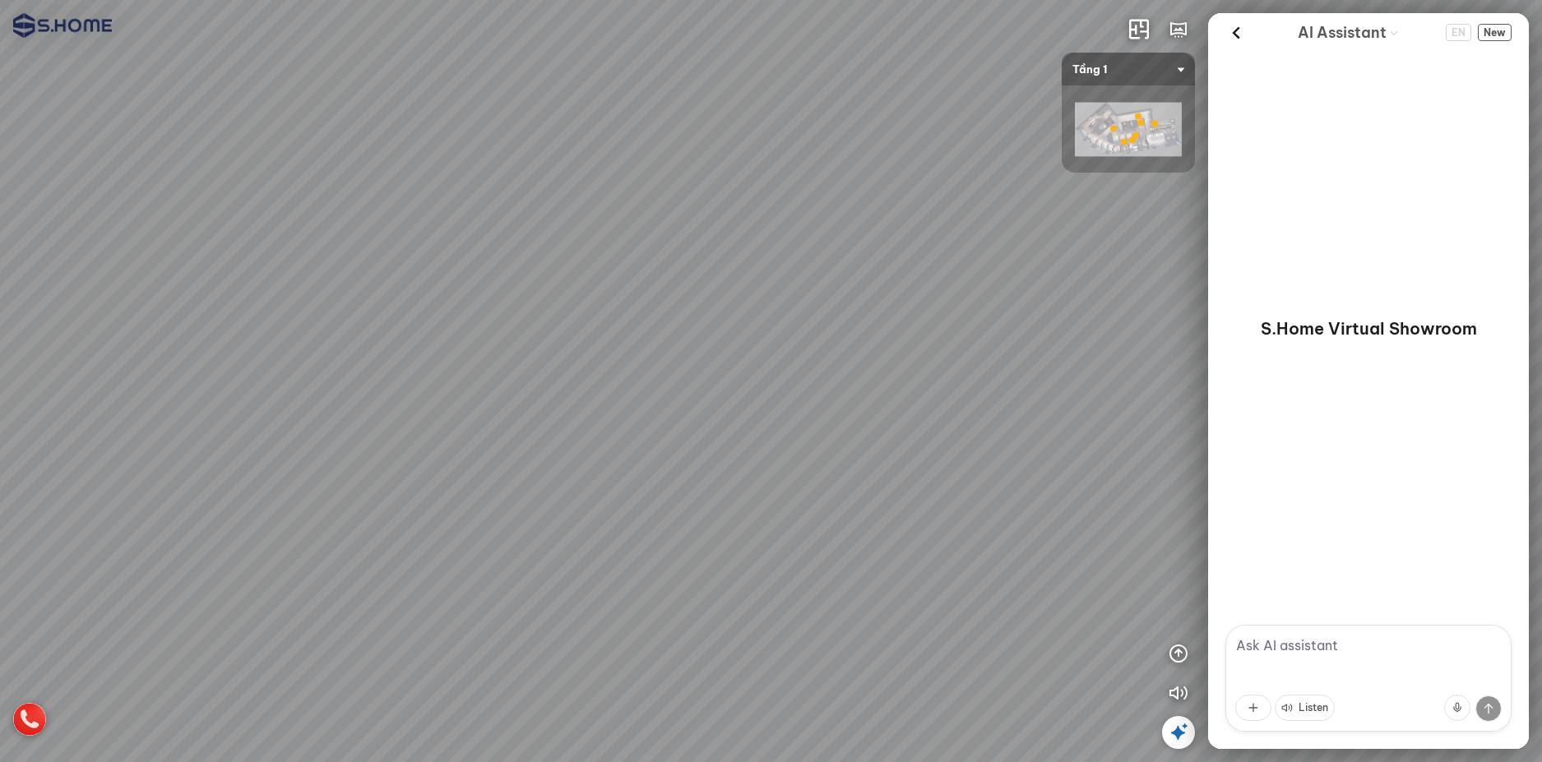
click at [469, 247] on div at bounding box center [771, 381] width 1542 height 762
drag, startPoint x: 687, startPoint y: 263, endPoint x: 313, endPoint y: 277, distance: 374.4
click at [376, 277] on div at bounding box center [771, 381] width 1542 height 762
drag, startPoint x: 430, startPoint y: 274, endPoint x: 253, endPoint y: 345, distance: 190.4
click at [141, 375] on div at bounding box center [771, 381] width 1542 height 762
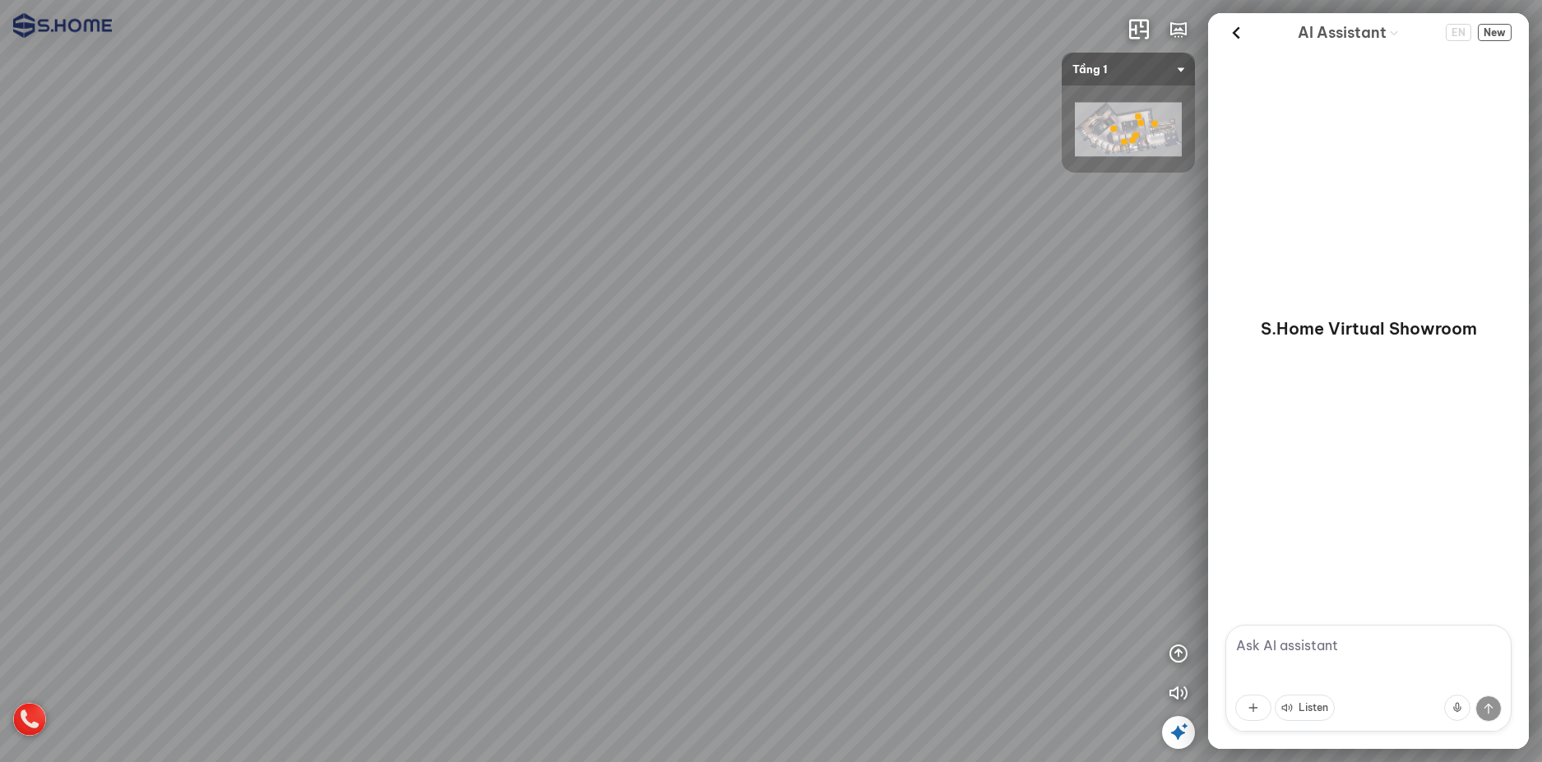
drag, startPoint x: 442, startPoint y: 411, endPoint x: 576, endPoint y: 434, distance: 136.8
click at [576, 434] on div at bounding box center [771, 381] width 1542 height 762
drag, startPoint x: 567, startPoint y: 417, endPoint x: 500, endPoint y: 473, distance: 87.0
click at [500, 473] on div at bounding box center [771, 381] width 1542 height 762
drag, startPoint x: 509, startPoint y: 459, endPoint x: 160, endPoint y: 450, distance: 348.8
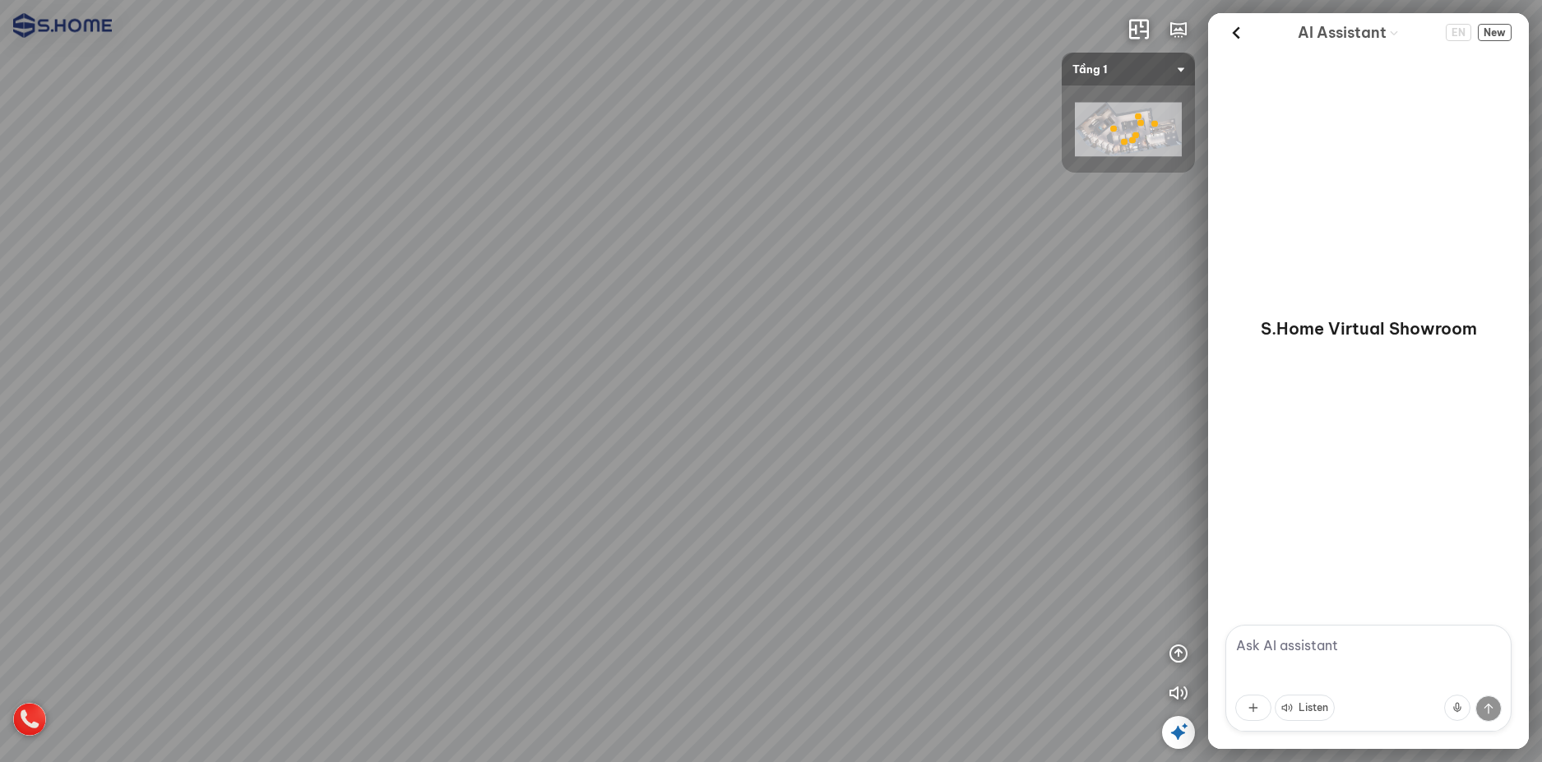
click at [177, 450] on div at bounding box center [771, 381] width 1542 height 762
drag, startPoint x: 195, startPoint y: 438, endPoint x: 617, endPoint y: 442, distance: 421.9
click at [585, 442] on div at bounding box center [771, 381] width 1542 height 762
click at [1179, 653] on icon "button" at bounding box center [1179, 654] width 20 height 20
click at [1180, 454] on icon "button" at bounding box center [1179, 457] width 20 height 20
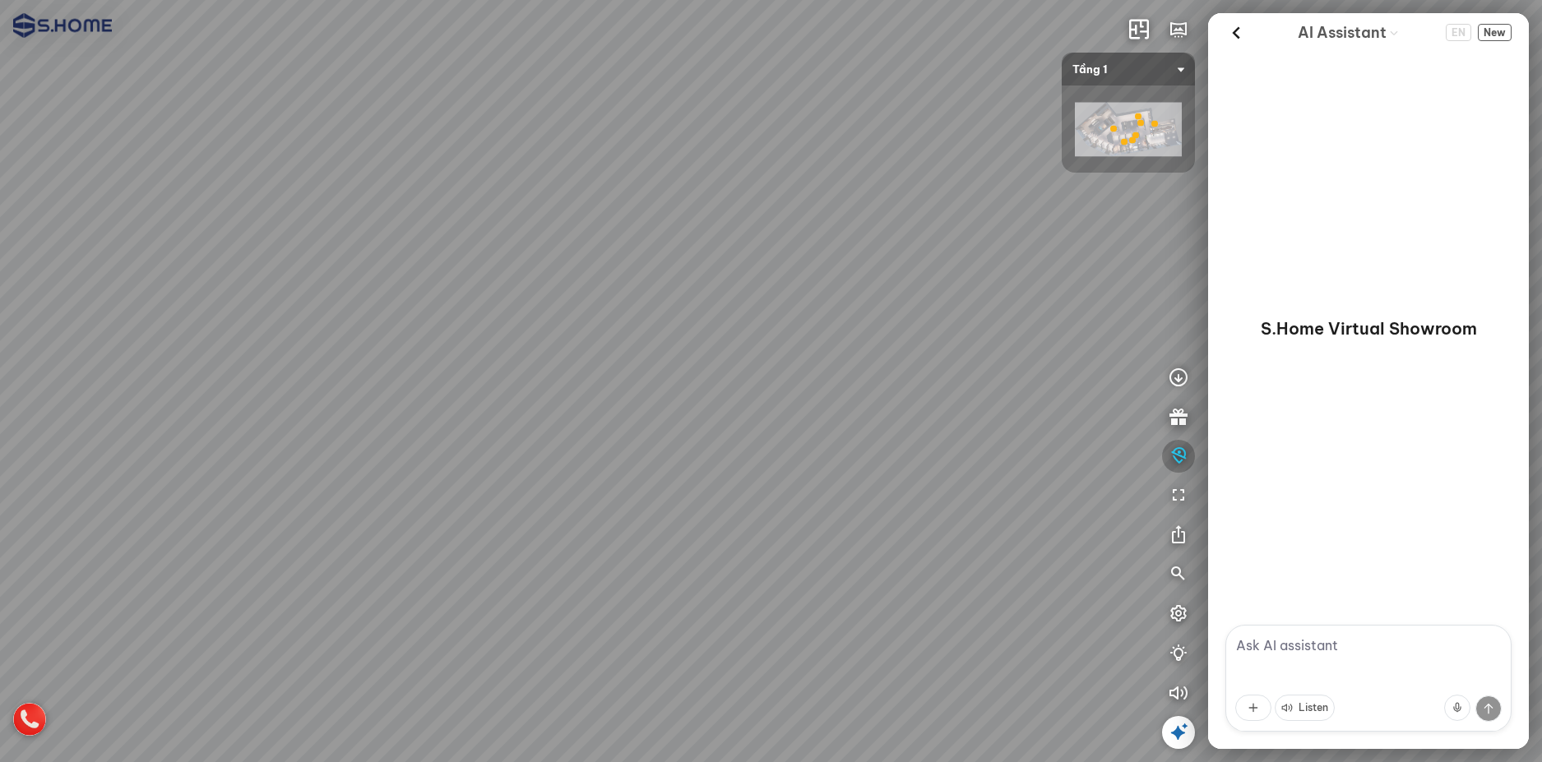
click at [1180, 452] on icon "button" at bounding box center [1179, 457] width 20 height 20
click at [1180, 427] on button "button" at bounding box center [1178, 416] width 33 height 33
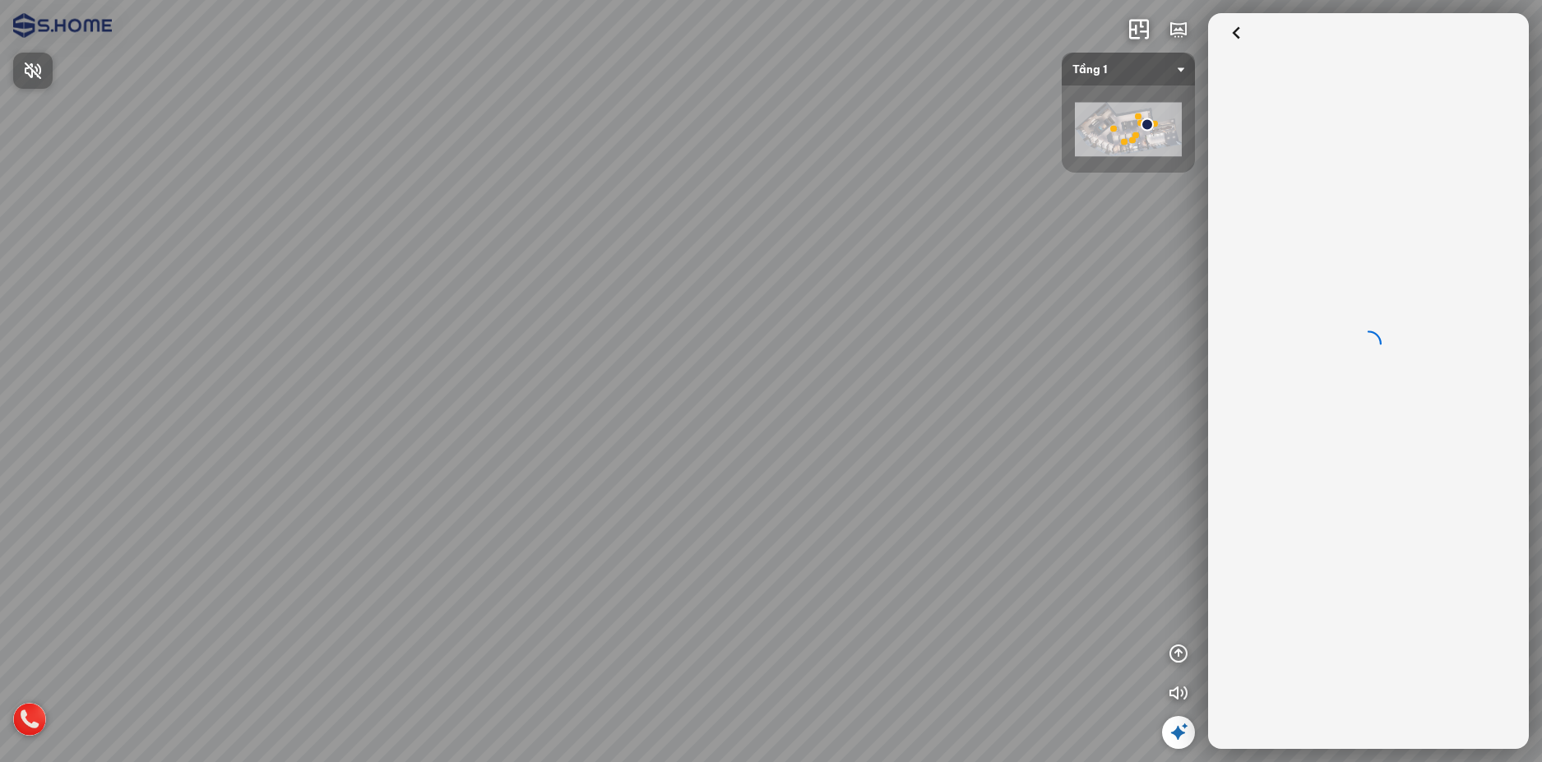
drag, startPoint x: 519, startPoint y: 481, endPoint x: 751, endPoint y: 471, distance: 232.1
click at [746, 472] on div at bounding box center [771, 381] width 1542 height 762
click at [569, 459] on div at bounding box center [771, 381] width 1542 height 762
drag, startPoint x: 724, startPoint y: 476, endPoint x: 461, endPoint y: 447, distance: 264.8
click at [484, 451] on div at bounding box center [771, 381] width 1542 height 762
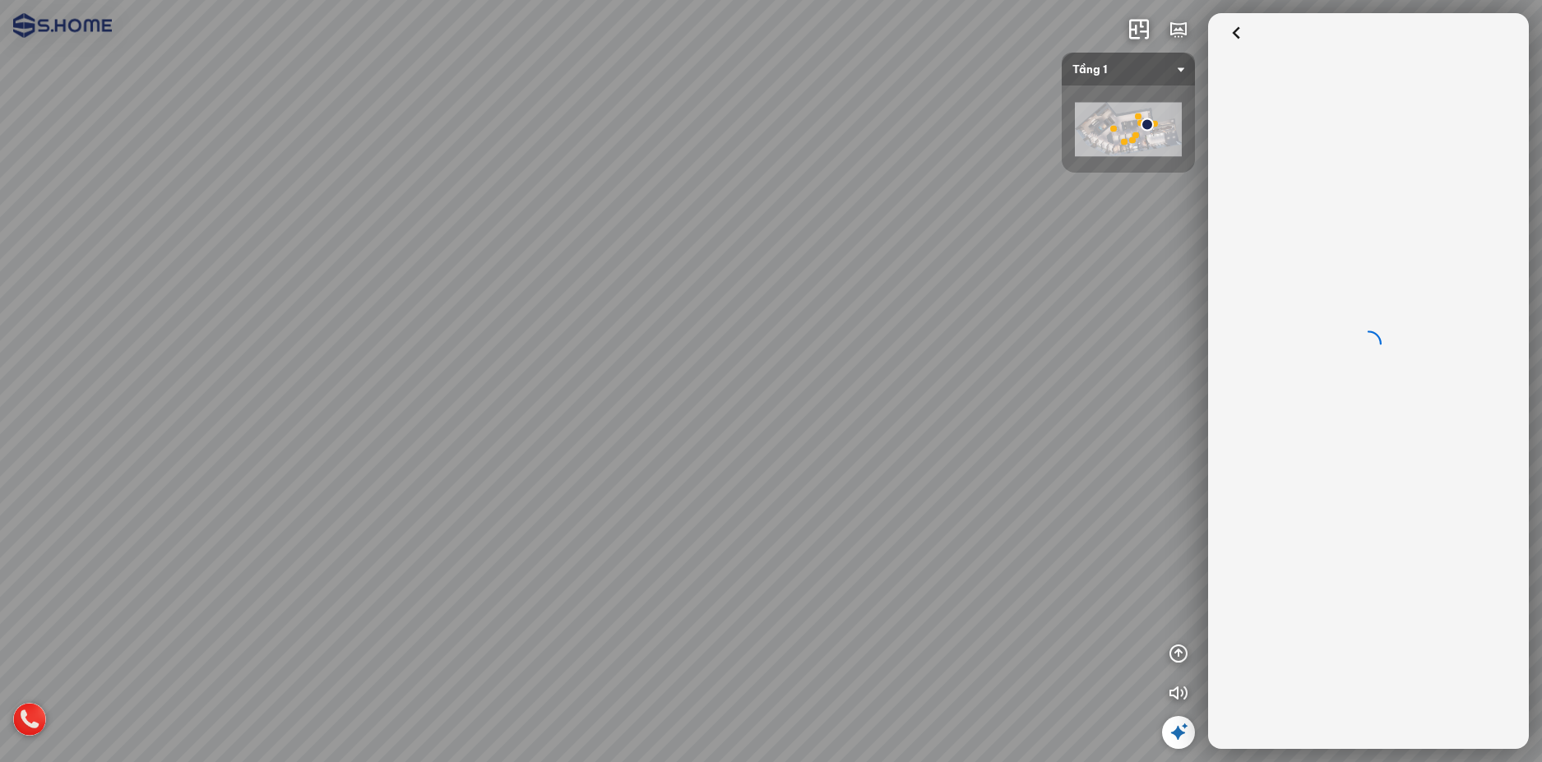
drag, startPoint x: 677, startPoint y: 496, endPoint x: 752, endPoint y: 498, distance: 74.9
click at [746, 498] on div at bounding box center [771, 381] width 1542 height 762
drag, startPoint x: 623, startPoint y: 481, endPoint x: 815, endPoint y: 482, distance: 192.4
click at [794, 482] on div at bounding box center [771, 381] width 1542 height 762
drag, startPoint x: 731, startPoint y: 482, endPoint x: 842, endPoint y: 485, distance: 111.1
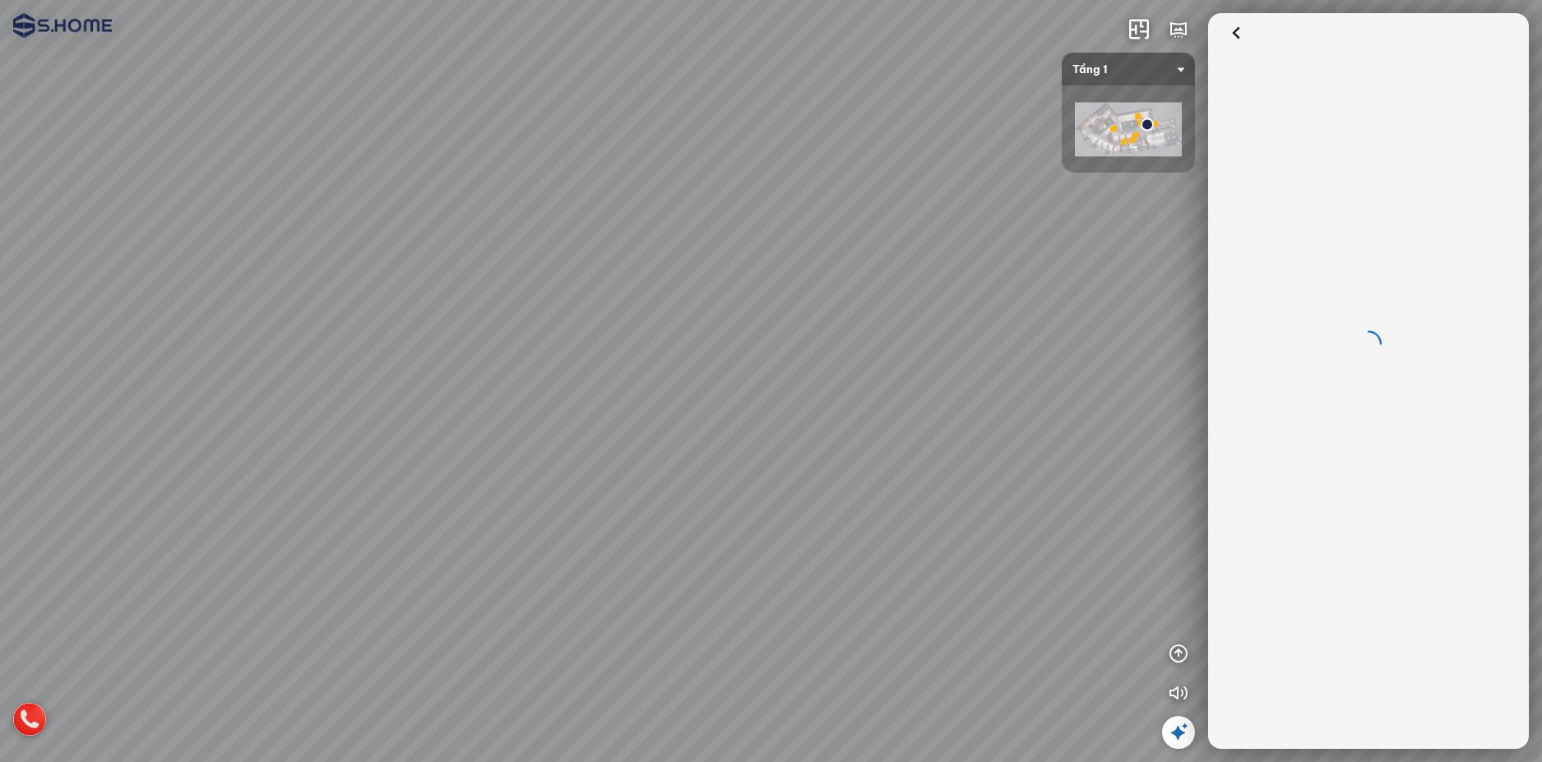
click at [823, 485] on div at bounding box center [771, 381] width 1542 height 762
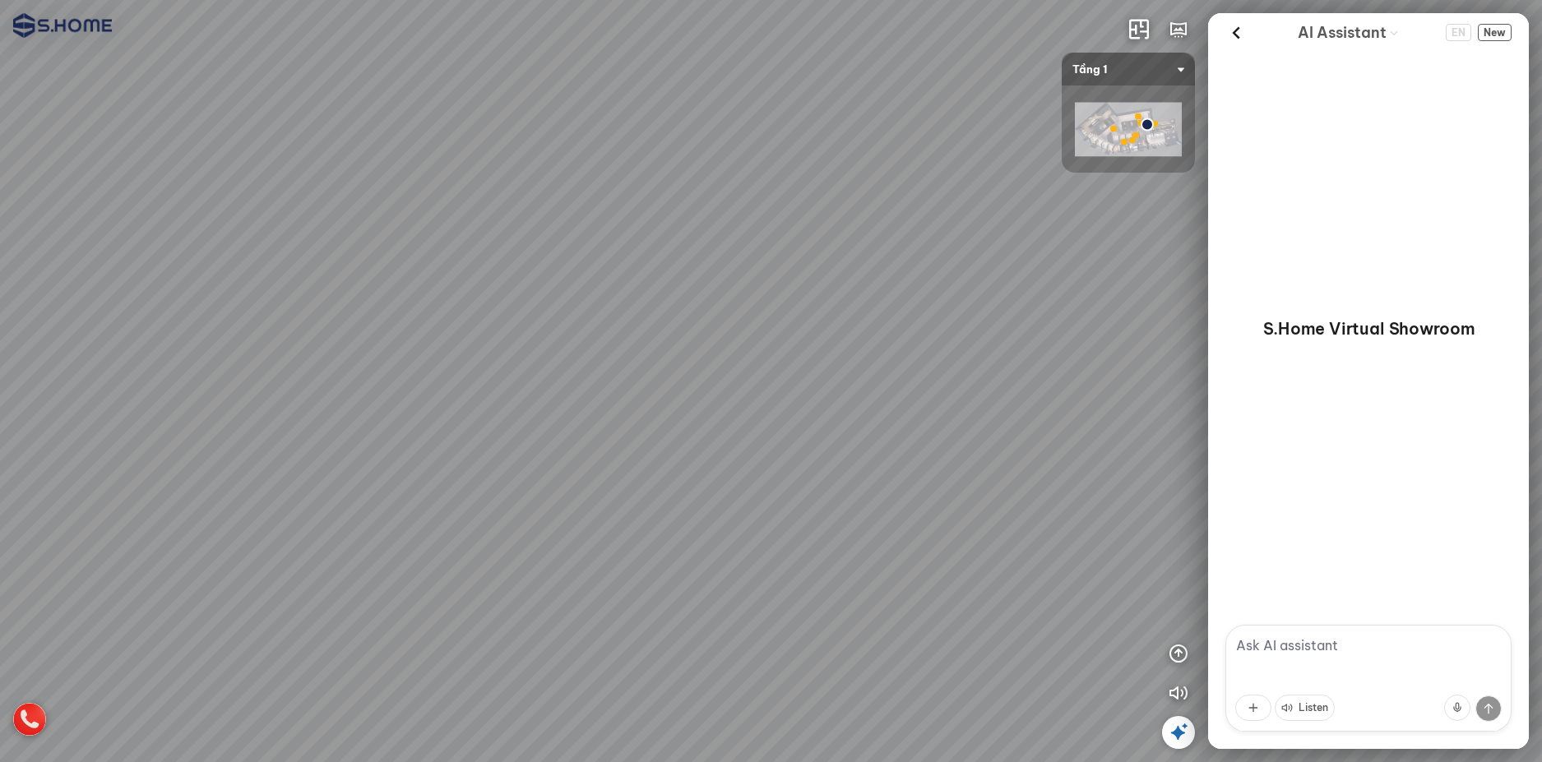
drag, startPoint x: 743, startPoint y: 488, endPoint x: 900, endPoint y: 499, distance: 157.4
click at [877, 499] on div at bounding box center [771, 381] width 1542 height 762
drag, startPoint x: 782, startPoint y: 488, endPoint x: 900, endPoint y: 496, distance: 117.9
click at [885, 496] on div at bounding box center [771, 381] width 1542 height 762
drag, startPoint x: 770, startPoint y: 496, endPoint x: 903, endPoint y: 498, distance: 133.2
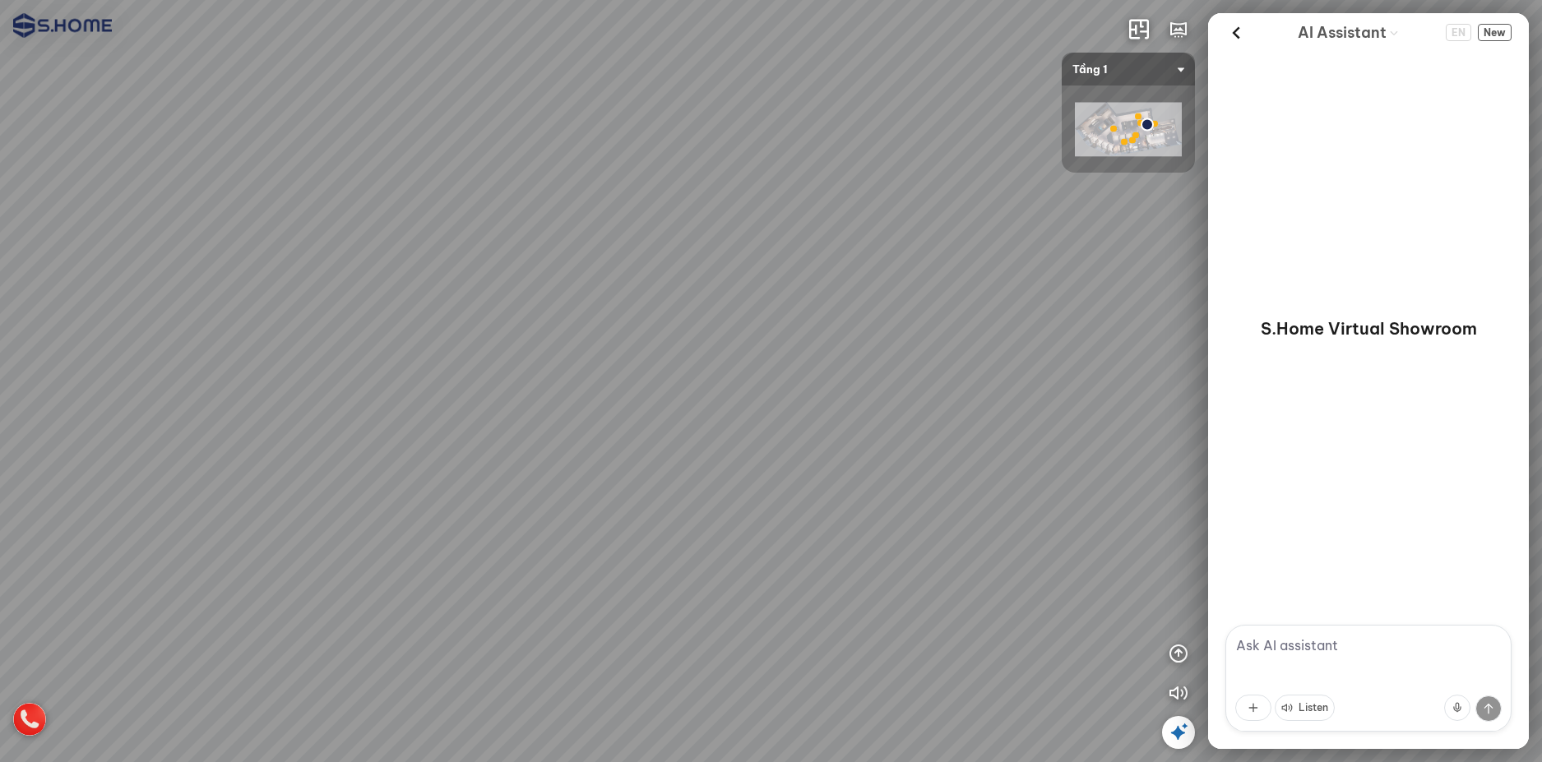
click at [891, 498] on div at bounding box center [771, 381] width 1542 height 762
drag, startPoint x: 770, startPoint y: 499, endPoint x: 877, endPoint y: 487, distance: 108.4
click at [843, 492] on div at bounding box center [771, 381] width 1542 height 762
drag, startPoint x: 768, startPoint y: 495, endPoint x: 942, endPoint y: 496, distance: 173.5
click at [942, 496] on div at bounding box center [771, 381] width 1542 height 762
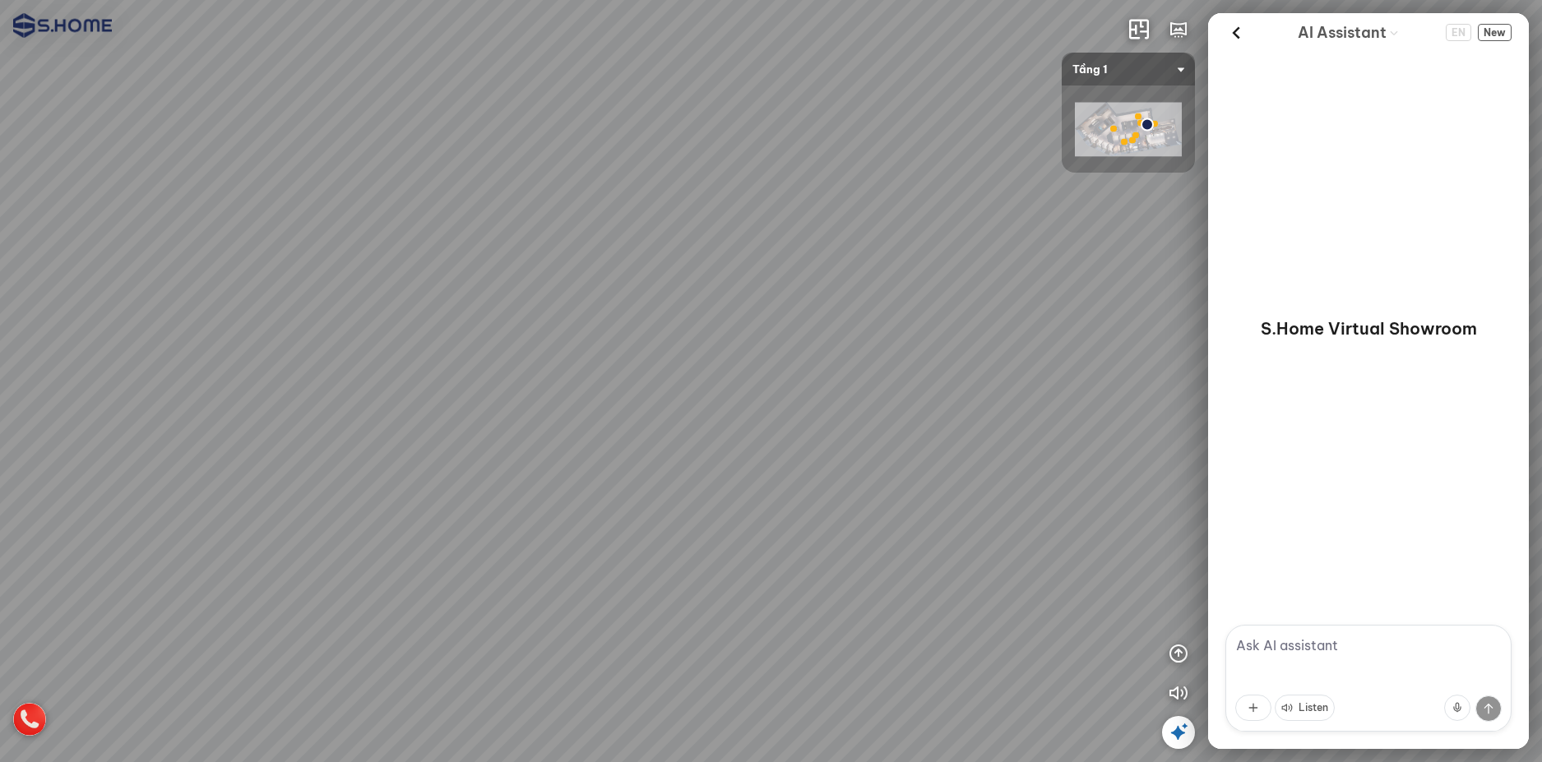
drag, startPoint x: 825, startPoint y: 495, endPoint x: 894, endPoint y: 500, distance: 69.3
click at [891, 500] on div at bounding box center [771, 381] width 1542 height 762
drag, startPoint x: 814, startPoint y: 501, endPoint x: 899, endPoint y: 504, distance: 84.8
click at [893, 505] on div at bounding box center [771, 381] width 1542 height 762
drag, startPoint x: 899, startPoint y: 503, endPoint x: 963, endPoint y: 490, distance: 65.5
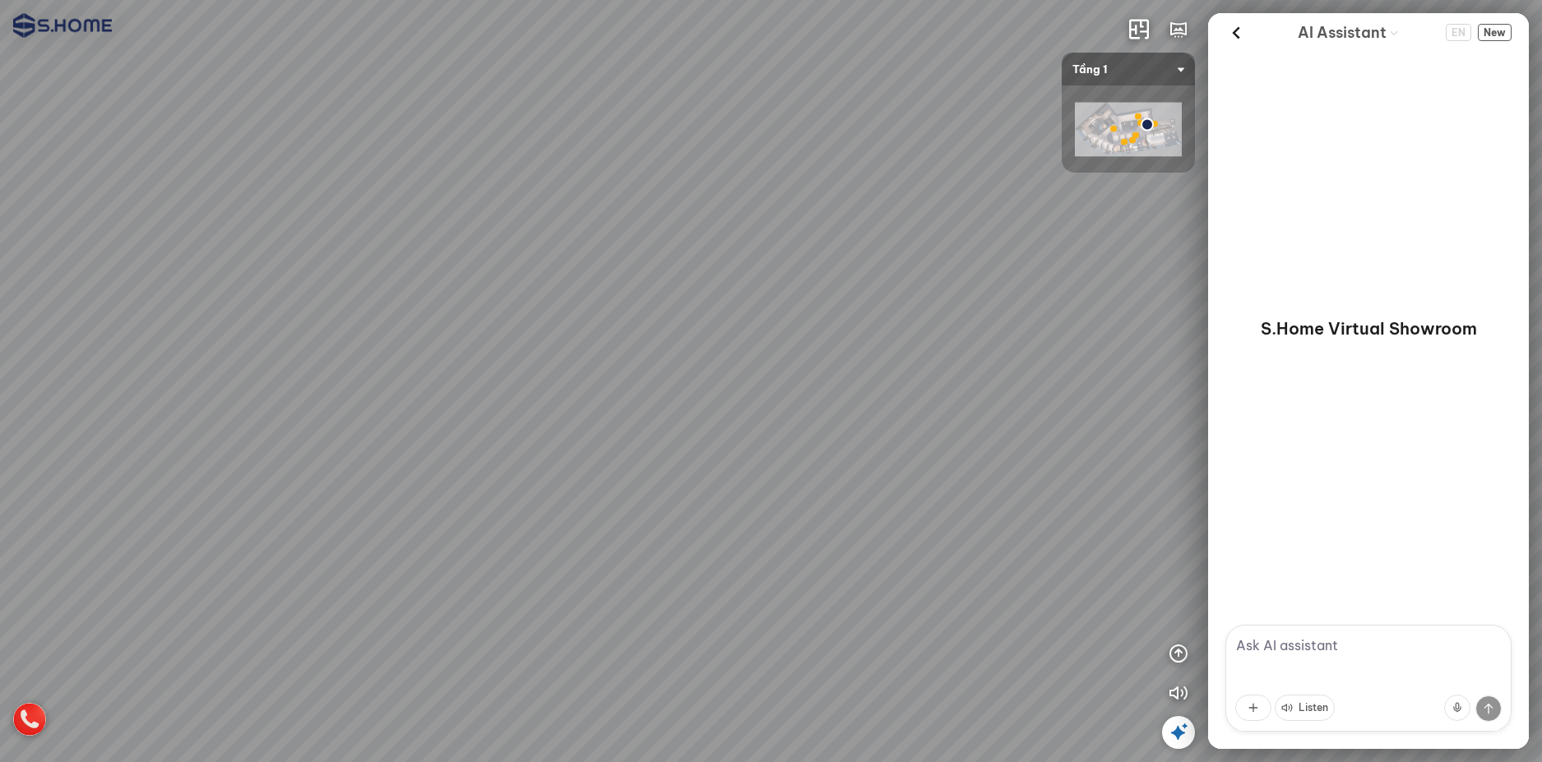
click at [952, 493] on div at bounding box center [771, 381] width 1542 height 762
drag, startPoint x: 858, startPoint y: 490, endPoint x: 890, endPoint y: 475, distance: 35.3
click at [877, 479] on div at bounding box center [771, 381] width 1542 height 762
drag, startPoint x: 868, startPoint y: 452, endPoint x: 757, endPoint y: 429, distance: 112.6
click at [825, 440] on div at bounding box center [771, 381] width 1542 height 762
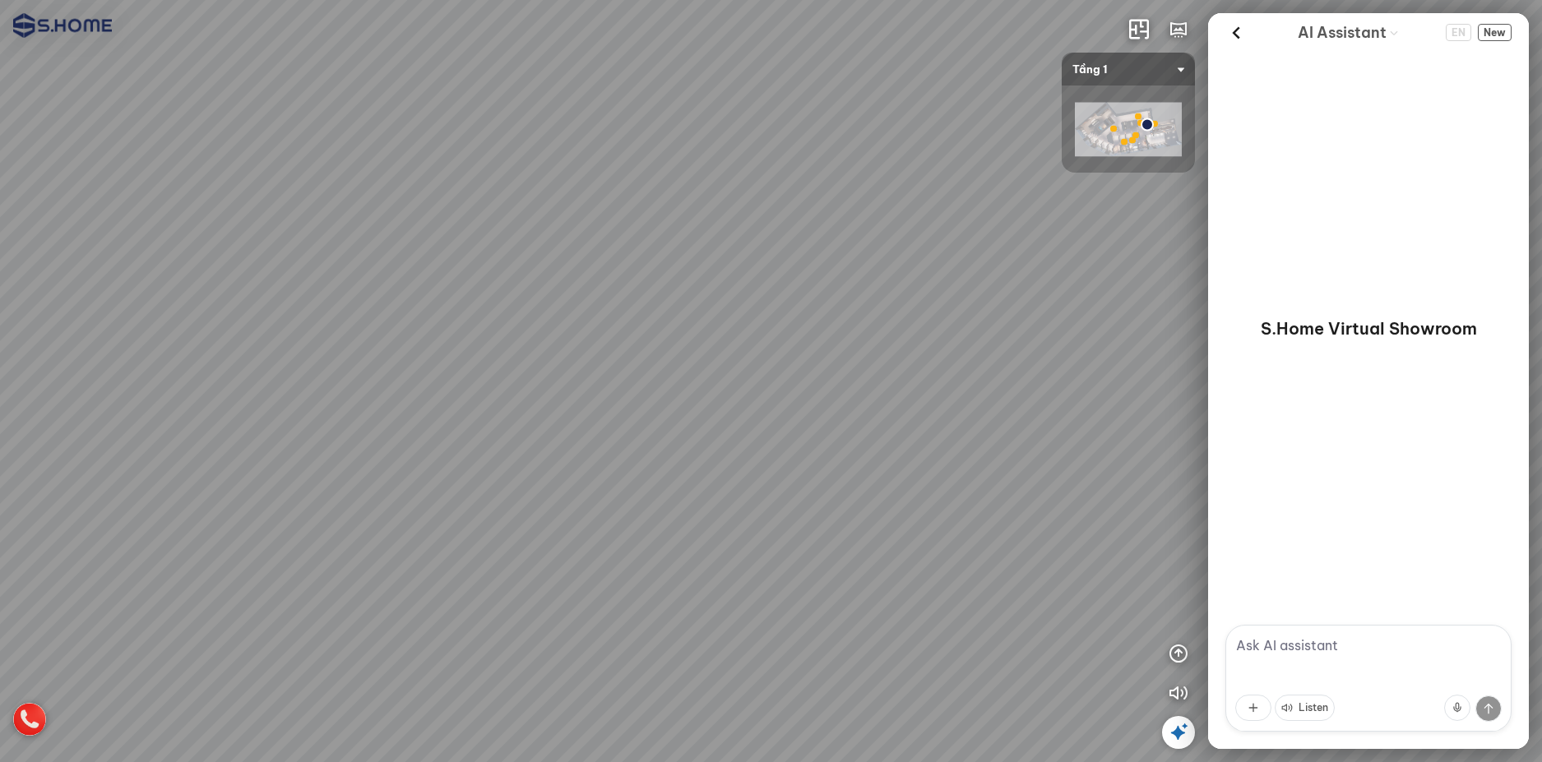
drag, startPoint x: 807, startPoint y: 432, endPoint x: 764, endPoint y: 432, distance: 42.8
click at [780, 432] on div at bounding box center [771, 381] width 1542 height 762
drag, startPoint x: 817, startPoint y: 457, endPoint x: 728, endPoint y: 476, distance: 90.8
click at [729, 476] on div at bounding box center [771, 381] width 1542 height 762
click at [1123, 144] on div at bounding box center [1124, 142] width 7 height 7
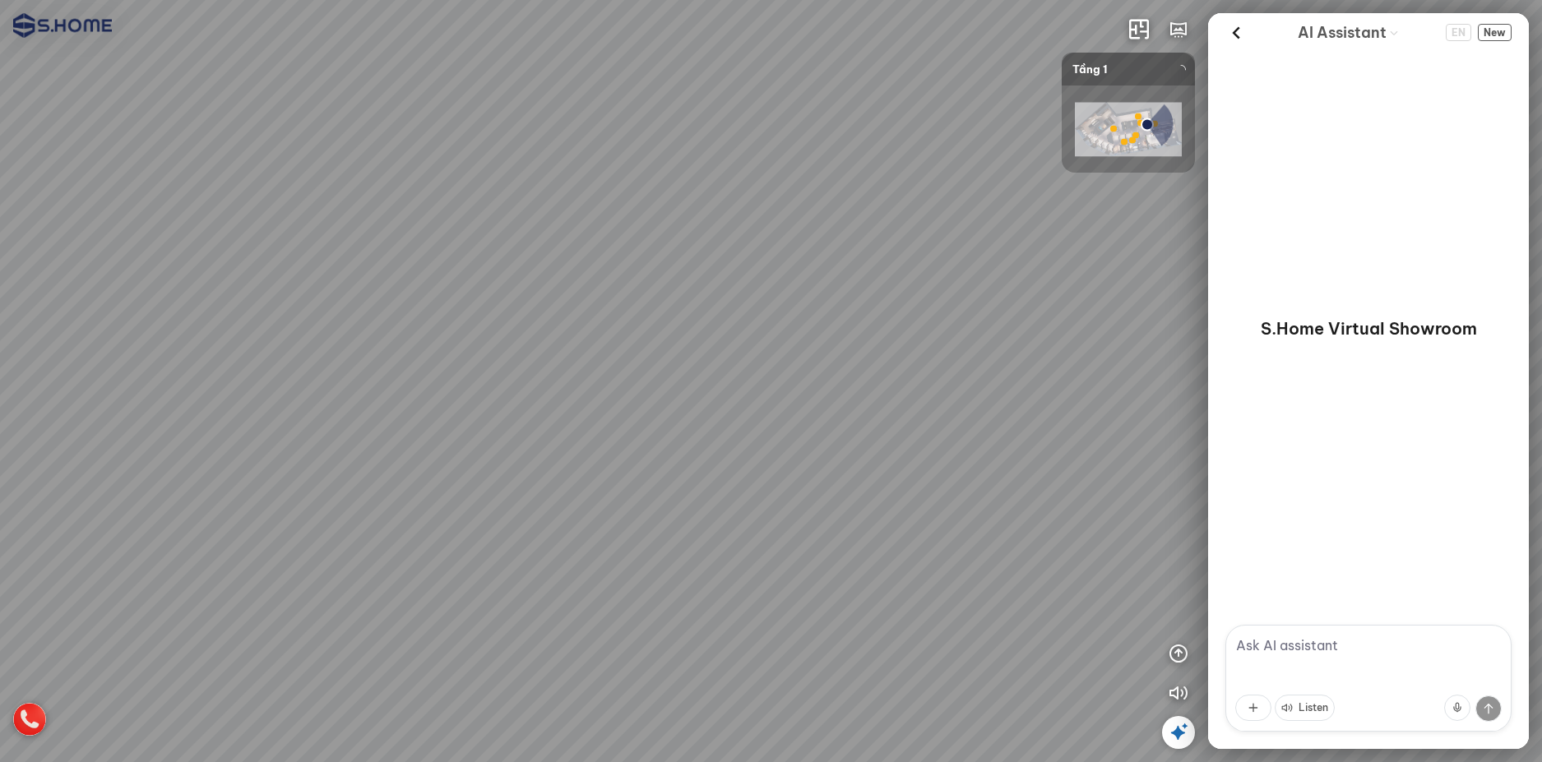
click at [1125, 142] on div at bounding box center [1128, 129] width 133 height 87
click at [1114, 130] on div at bounding box center [1128, 129] width 133 height 87
click at [1131, 136] on div at bounding box center [1128, 129] width 133 height 87
click at [1137, 136] on div at bounding box center [1128, 129] width 133 height 87
drag, startPoint x: 727, startPoint y: 311, endPoint x: 581, endPoint y: 325, distance: 147.0
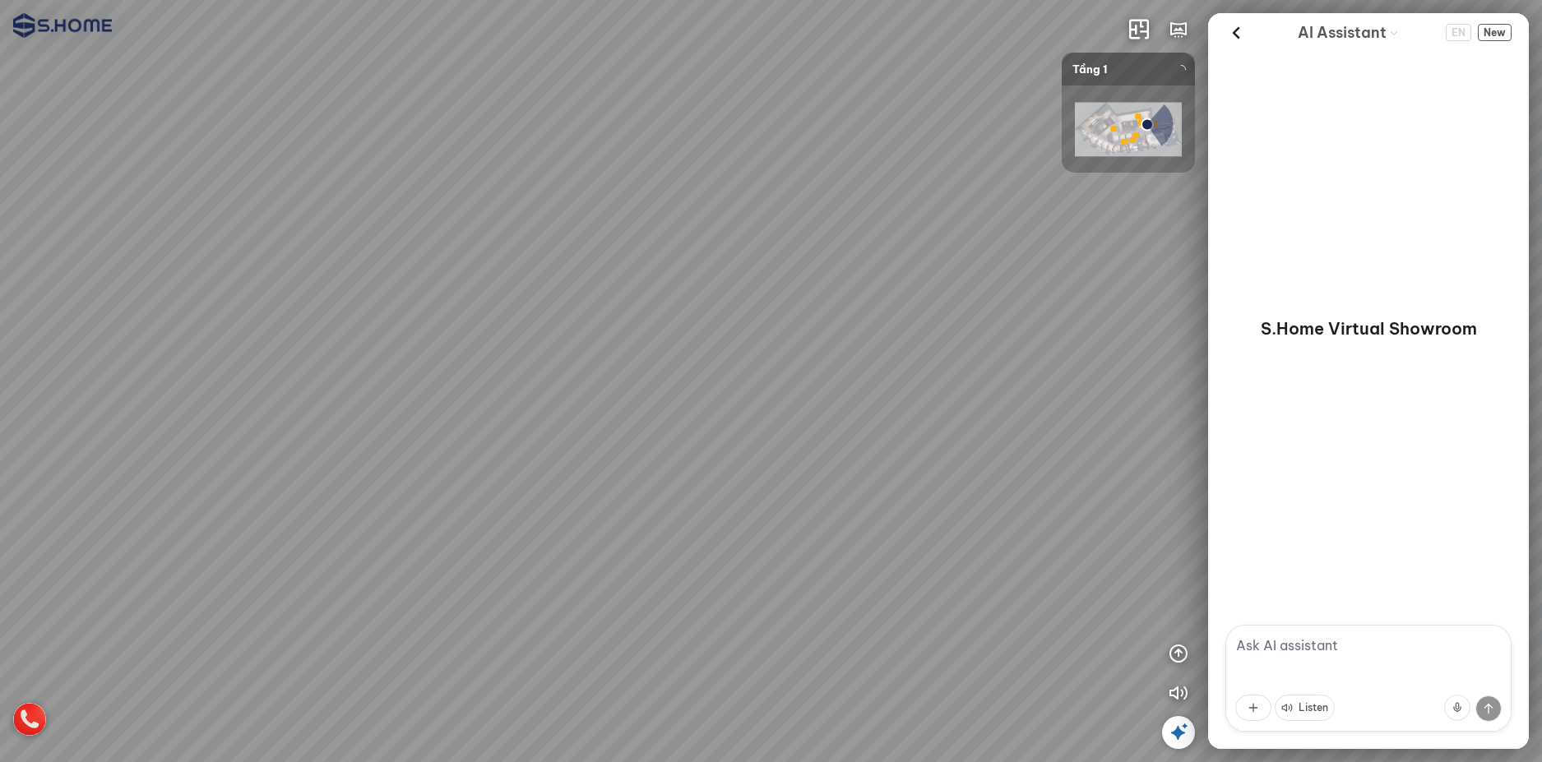
click at [583, 325] on div at bounding box center [771, 381] width 1542 height 762
drag, startPoint x: 706, startPoint y: 298, endPoint x: 590, endPoint y: 243, distance: 127.6
click at [574, 248] on div at bounding box center [771, 381] width 1542 height 762
drag, startPoint x: 729, startPoint y: 228, endPoint x: 833, endPoint y: 238, distance: 105.0
click at [831, 238] on div at bounding box center [771, 381] width 1542 height 762
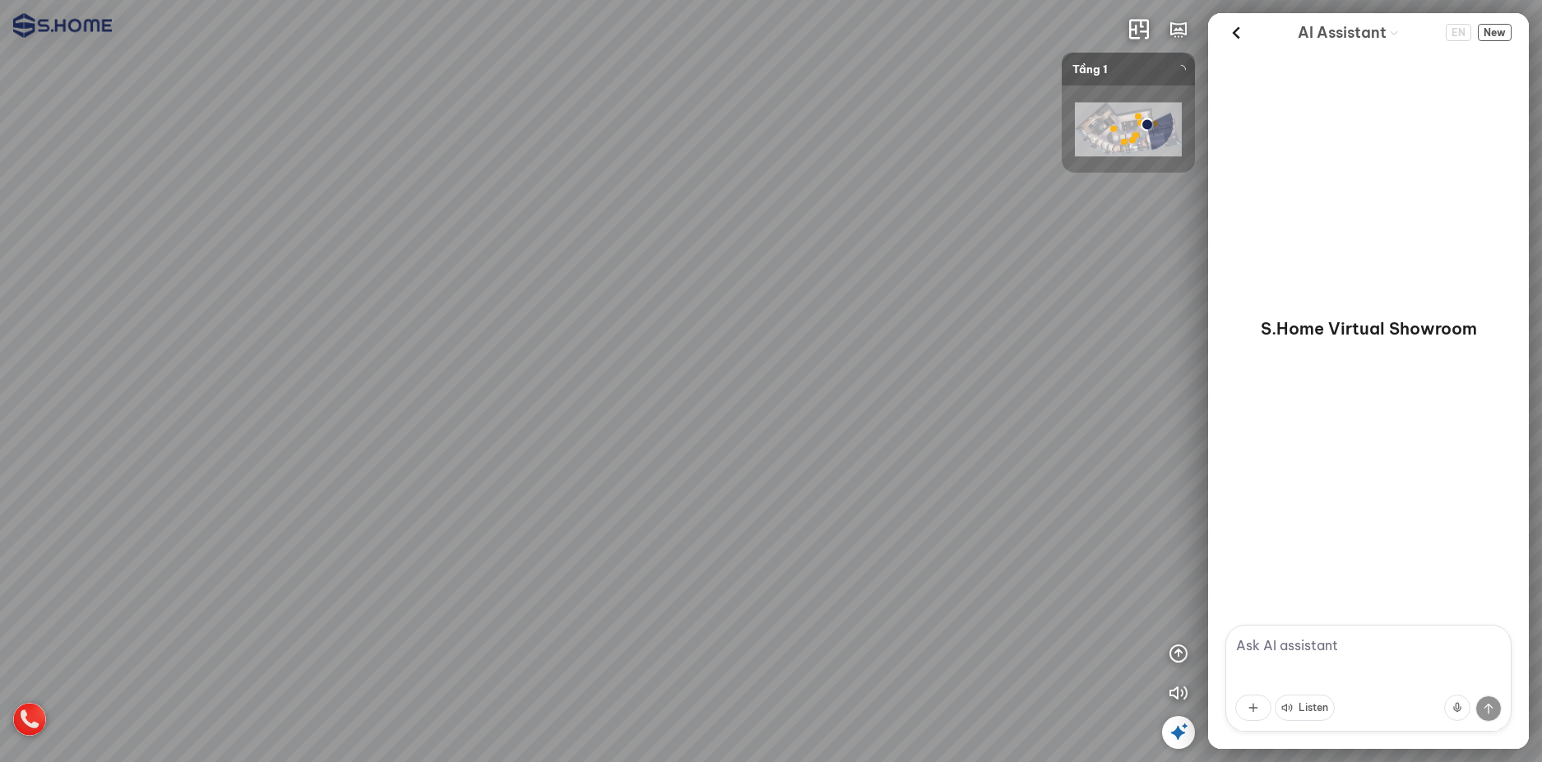
drag, startPoint x: 646, startPoint y: 160, endPoint x: 685, endPoint y: 160, distance: 38.7
click at [685, 160] on div at bounding box center [771, 381] width 1542 height 762
drag, startPoint x: 686, startPoint y: 160, endPoint x: 780, endPoint y: 181, distance: 96.8
click at [780, 181] on div at bounding box center [771, 381] width 1542 height 762
drag, startPoint x: 678, startPoint y: 311, endPoint x: 836, endPoint y: 294, distance: 158.0
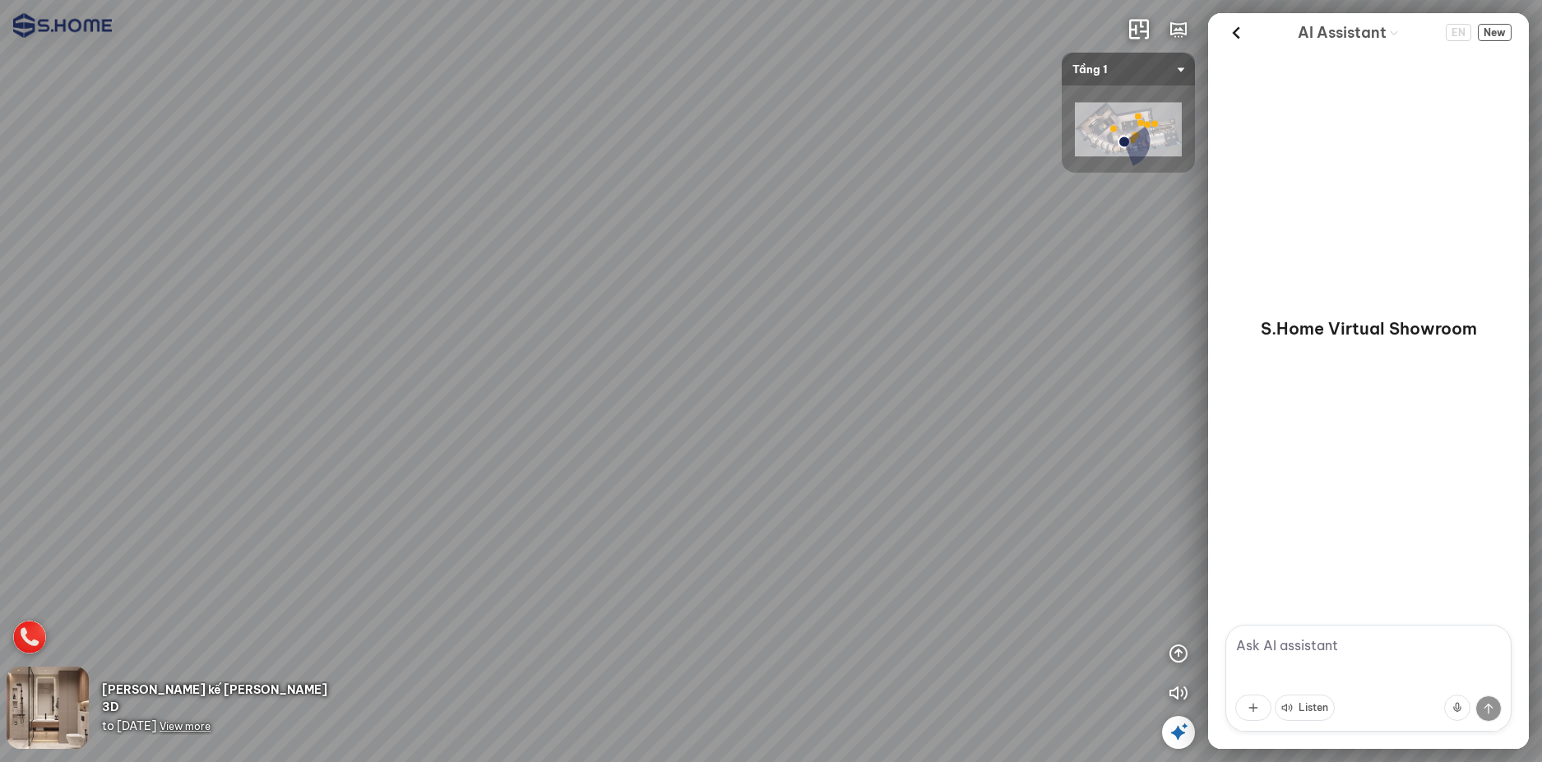
click at [835, 294] on div at bounding box center [771, 381] width 1542 height 762
drag, startPoint x: 771, startPoint y: 336, endPoint x: 927, endPoint y: 308, distance: 157.9
click at [911, 310] on div at bounding box center [771, 381] width 1542 height 762
drag, startPoint x: 714, startPoint y: 340, endPoint x: 939, endPoint y: 307, distance: 227.7
click at [914, 309] on div at bounding box center [771, 381] width 1542 height 762
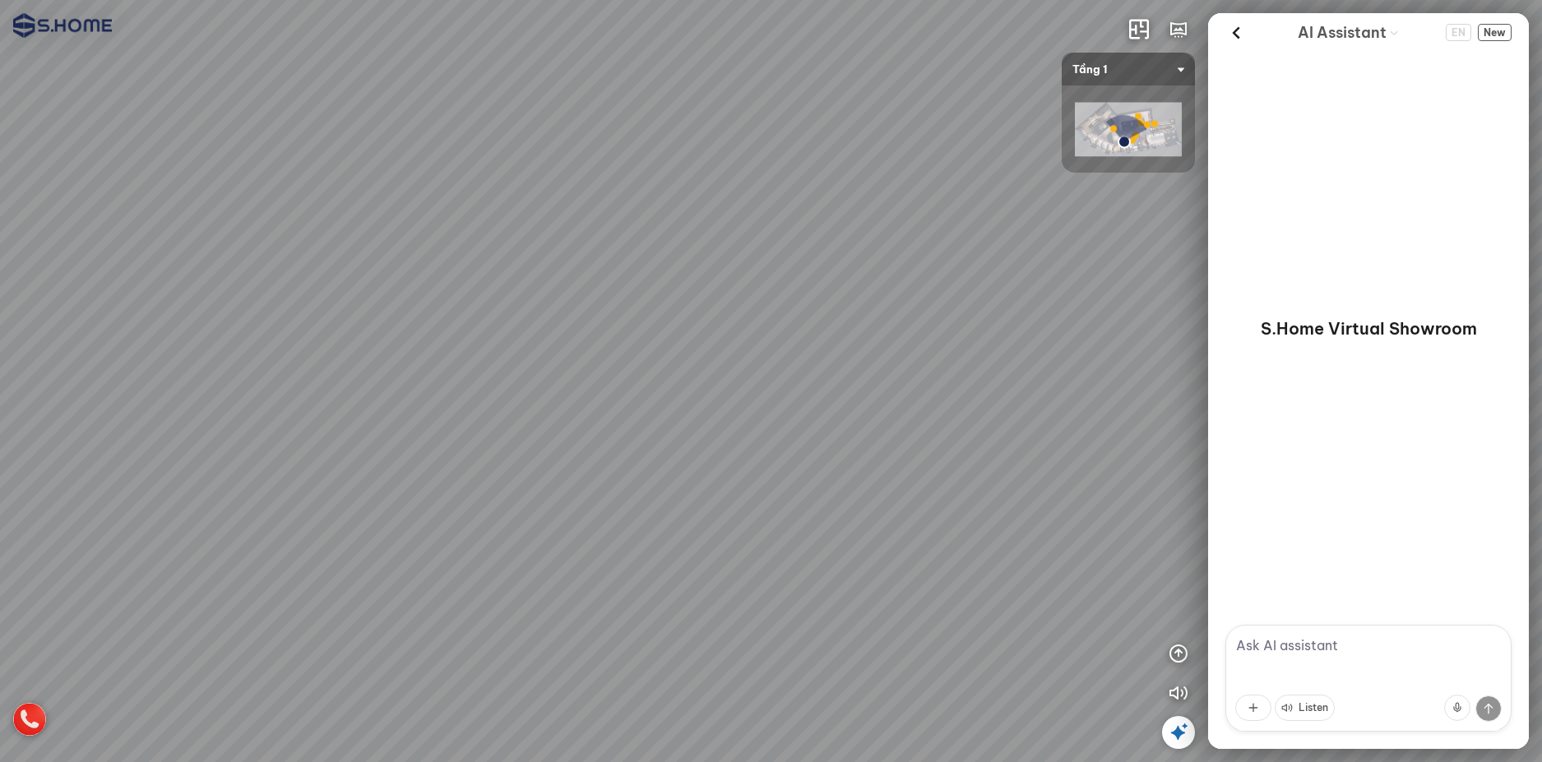
drag, startPoint x: 679, startPoint y: 320, endPoint x: 970, endPoint y: 320, distance: 290.3
click at [937, 320] on div at bounding box center [771, 381] width 1542 height 762
click at [834, 326] on div at bounding box center [771, 381] width 1542 height 762
drag, startPoint x: 769, startPoint y: 343, endPoint x: 939, endPoint y: 350, distance: 170.4
click at [880, 346] on div at bounding box center [771, 381] width 1542 height 762
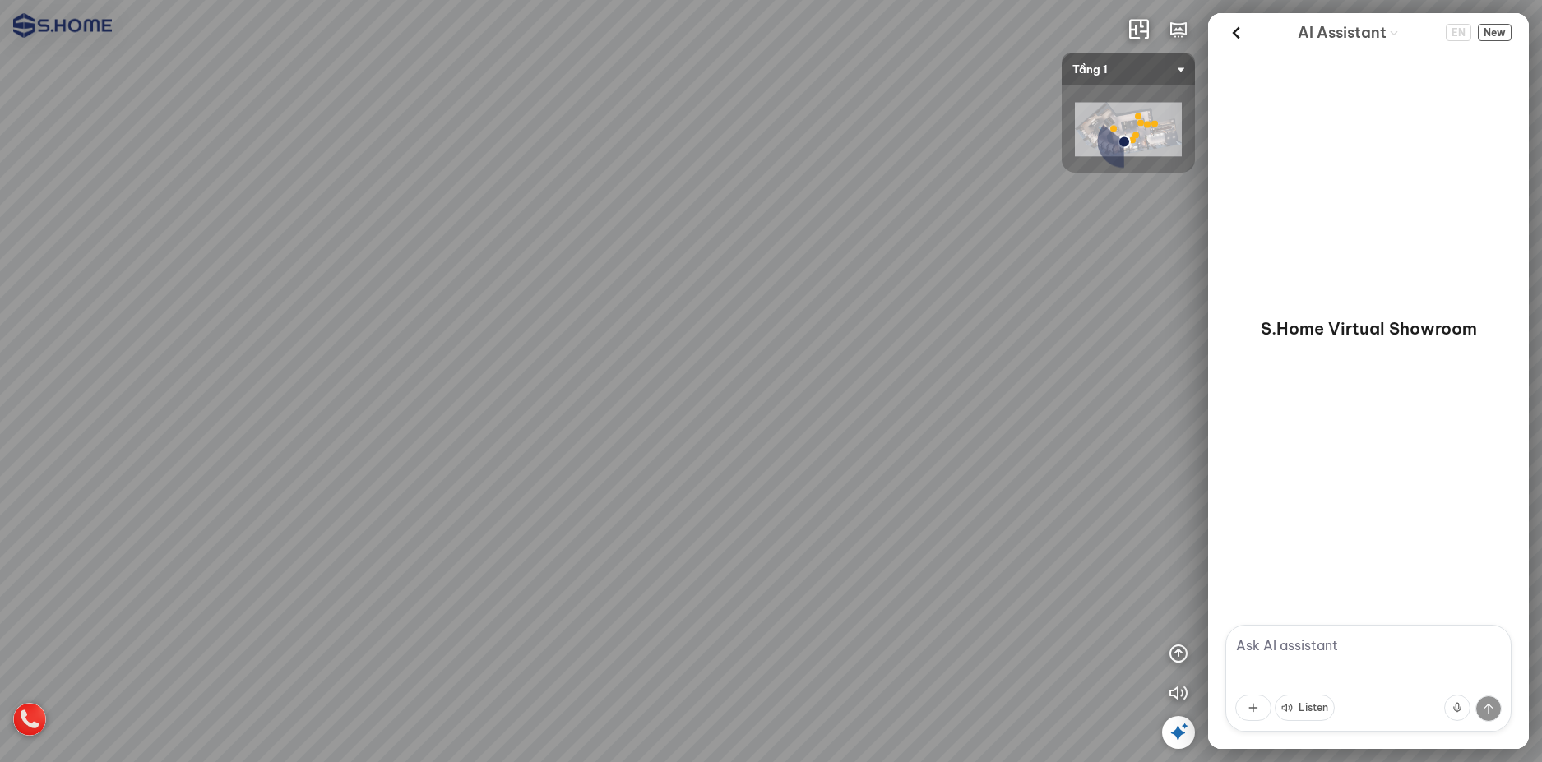
drag, startPoint x: 873, startPoint y: 431, endPoint x: 856, endPoint y: 452, distance: 27.5
click at [868, 447] on div at bounding box center [771, 381] width 1542 height 762
click at [935, 396] on div at bounding box center [771, 381] width 1542 height 762
drag, startPoint x: 882, startPoint y: 396, endPoint x: 1001, endPoint y: 398, distance: 118.4
click at [974, 398] on div at bounding box center [771, 381] width 1542 height 762
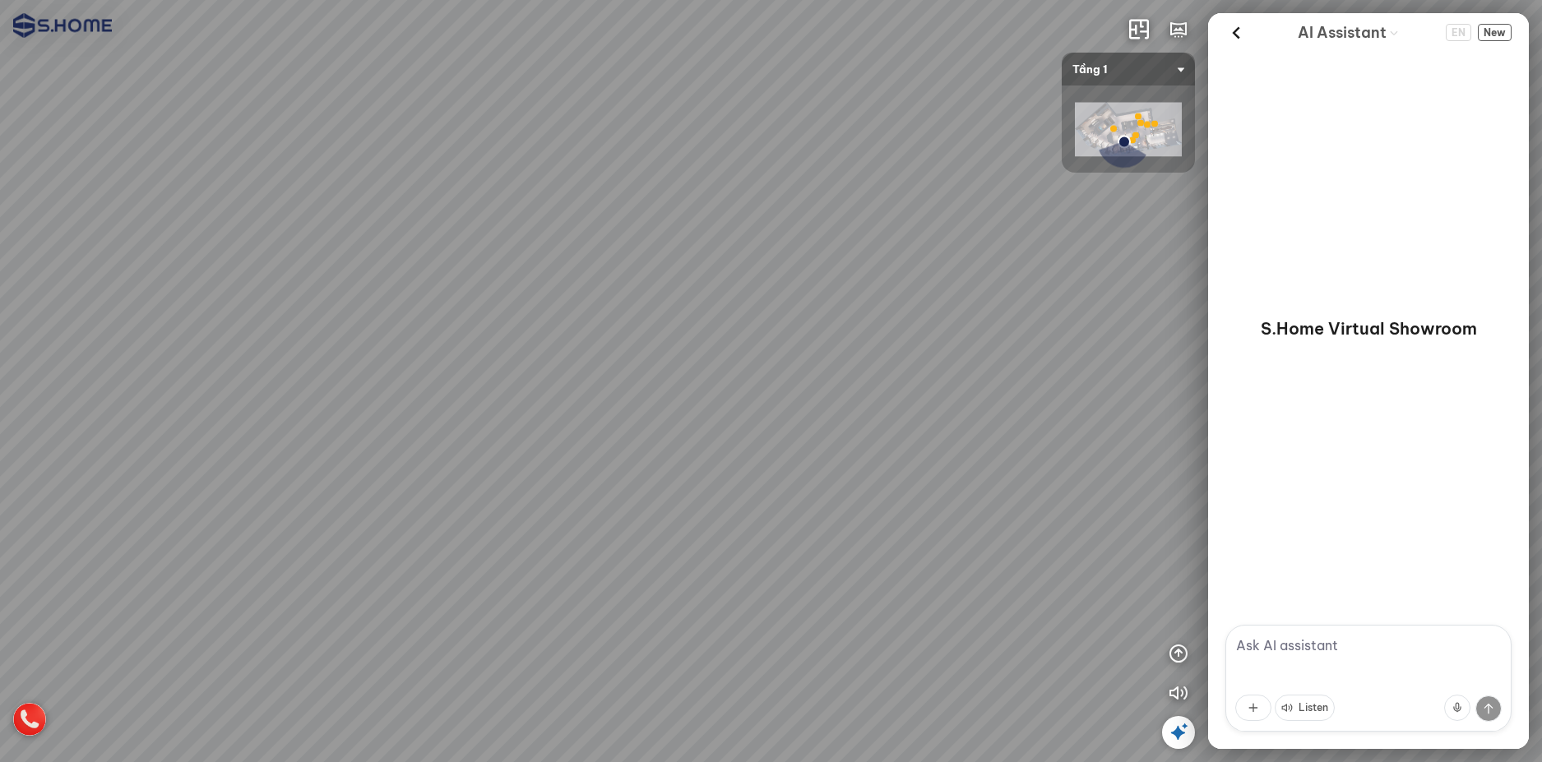
drag, startPoint x: 896, startPoint y: 409, endPoint x: 1005, endPoint y: 411, distance: 108.6
click at [994, 411] on div at bounding box center [771, 381] width 1542 height 762
drag
click at [1028, 421] on div at bounding box center [771, 381] width 1542 height 762
click at [956, 420] on div at bounding box center [771, 381] width 1542 height 762
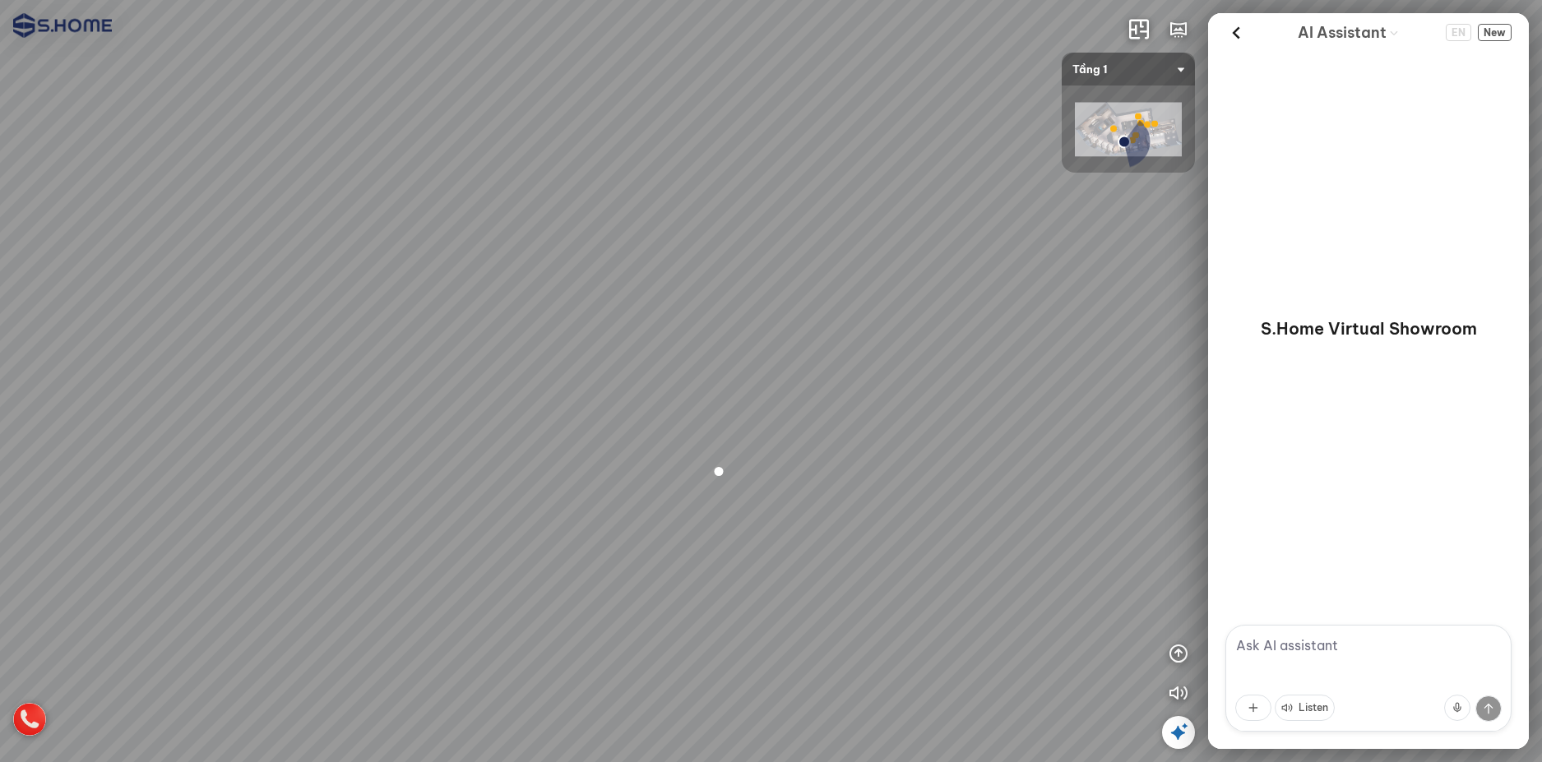
click at [961, 420] on div at bounding box center [771, 381] width 1542 height 762
click at [1000, 424] on div at bounding box center [771, 381] width 1542 height 762
click at [973, 394] on div at bounding box center [771, 381] width 1542 height 762
click at [1122, 417] on div at bounding box center [771, 381] width 1542 height 762
click at [1007, 409] on div at bounding box center [771, 381] width 1542 height 762
